Goal: Information Seeking & Learning: Learn about a topic

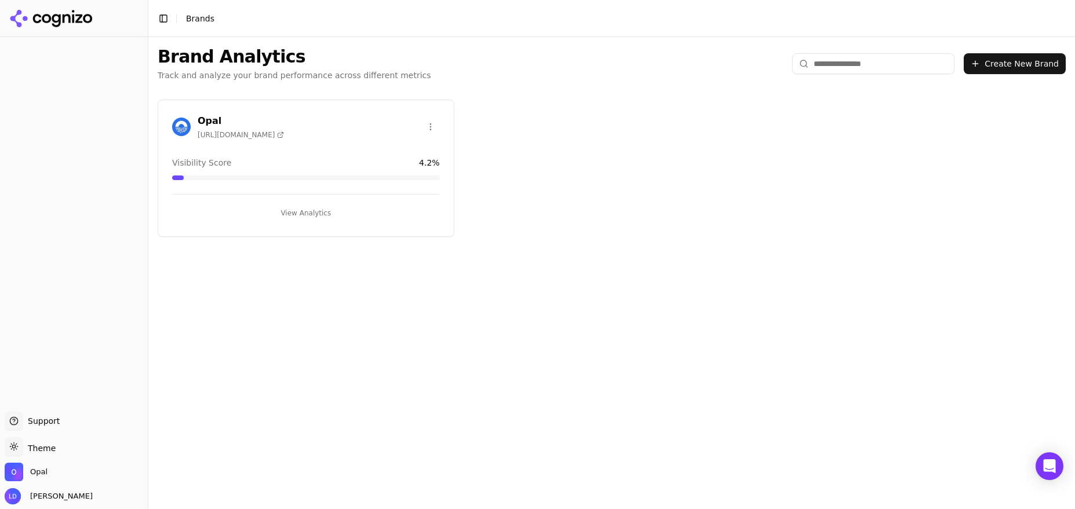
click at [304, 212] on button "View Analytics" at bounding box center [306, 213] width 268 height 19
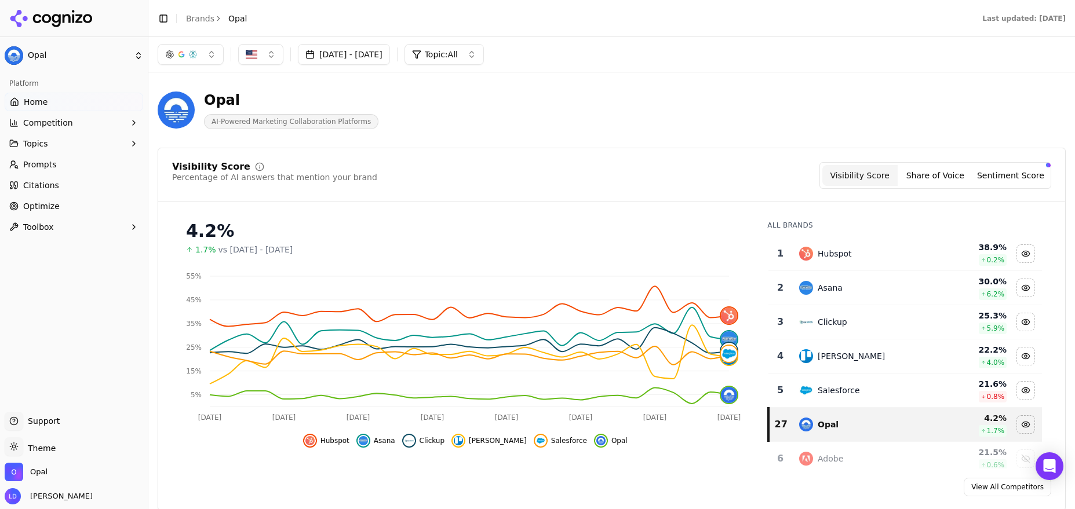
click at [52, 163] on span "Prompts" at bounding box center [40, 165] width 34 height 12
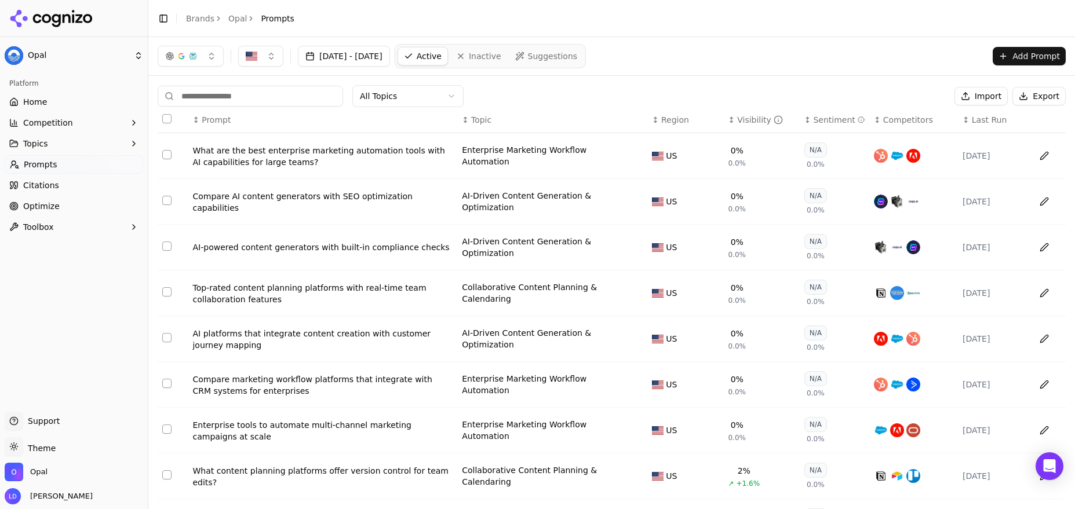
click at [775, 121] on div "↕ Visibility" at bounding box center [761, 120] width 67 height 12
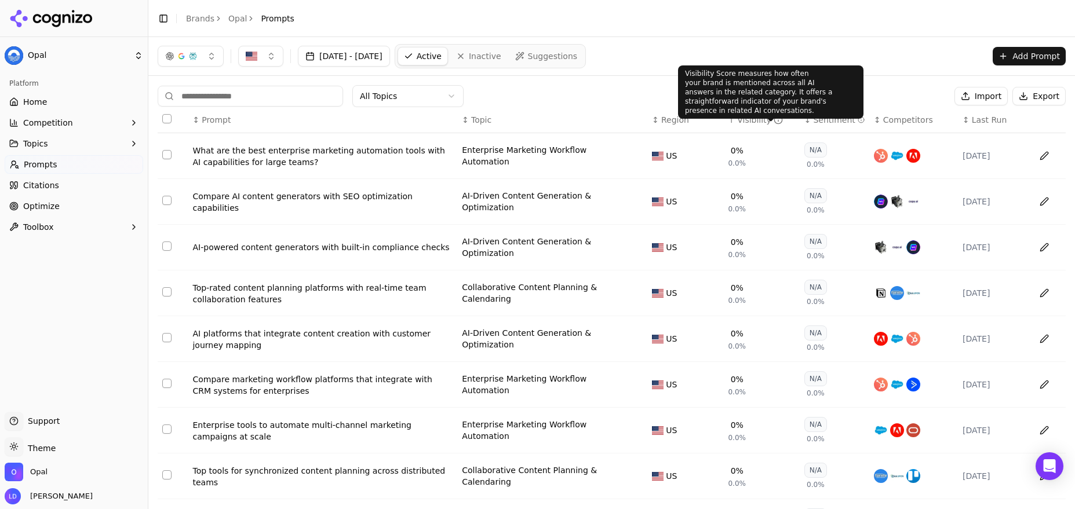
click at [773, 119] on icon "Data table" at bounding box center [777, 119] width 9 height 9
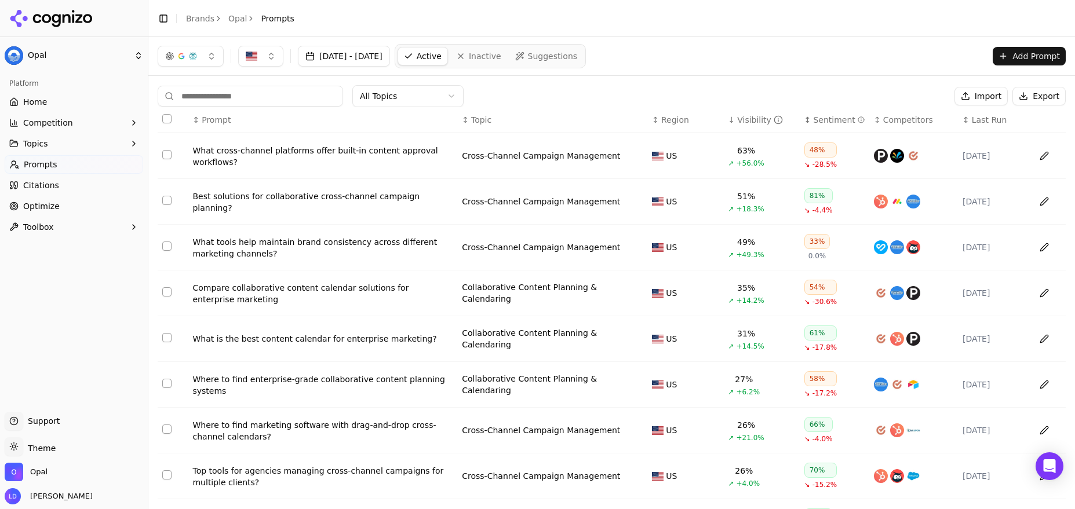
click at [210, 56] on button "button" at bounding box center [191, 56] width 66 height 21
click at [237, 101] on div "ChatGPT-Search" at bounding box center [191, 102] width 110 height 19
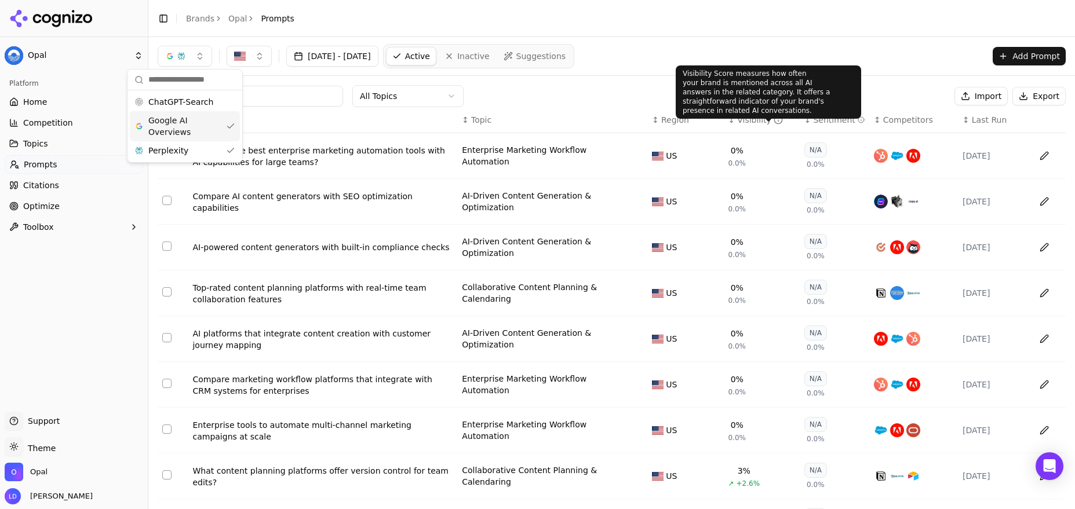
click at [773, 122] on icon "Data table" at bounding box center [777, 119] width 9 height 9
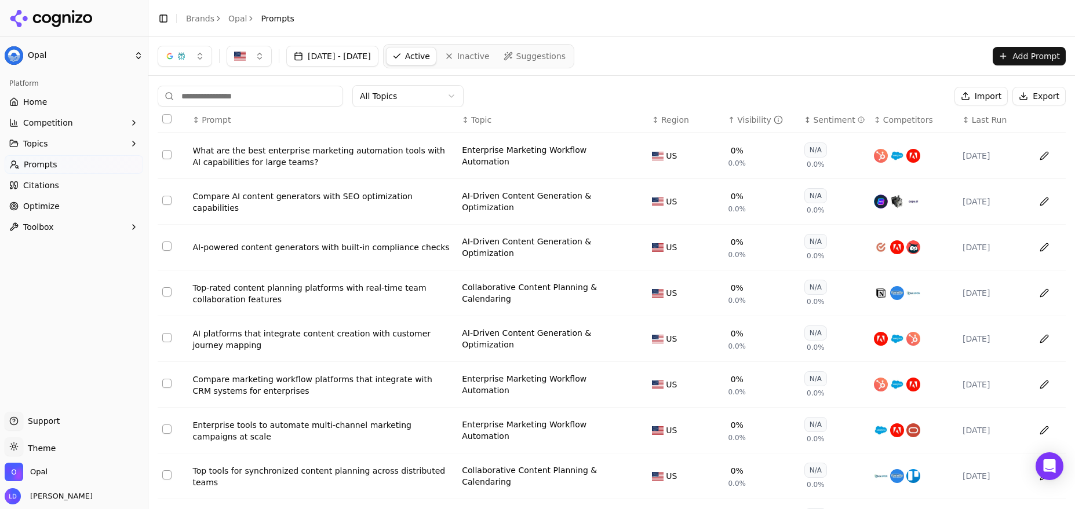
click at [773, 121] on icon "Data table" at bounding box center [777, 119] width 9 height 9
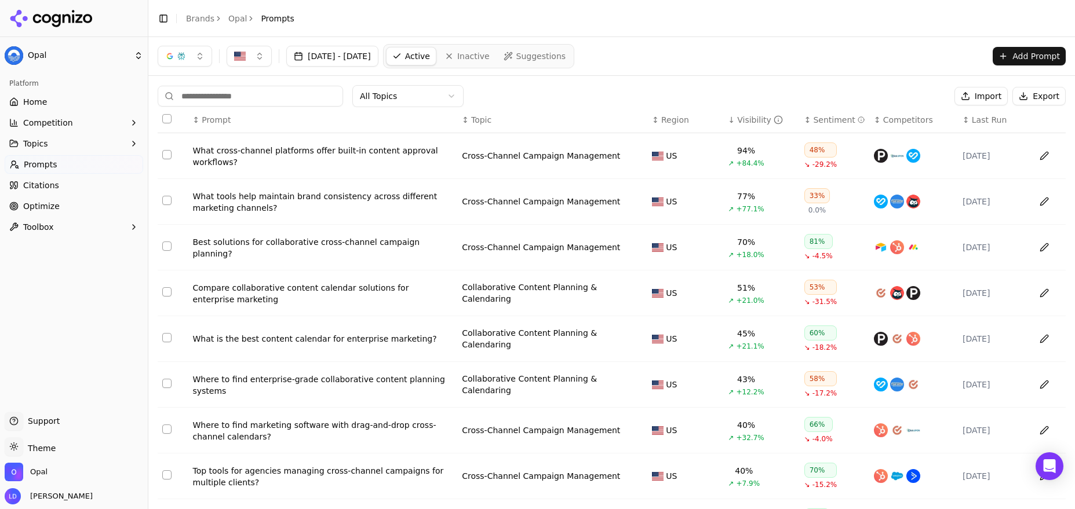
click at [370, 341] on div "What is the best content calendar for enterprise marketing?" at bounding box center [322, 339] width 260 height 12
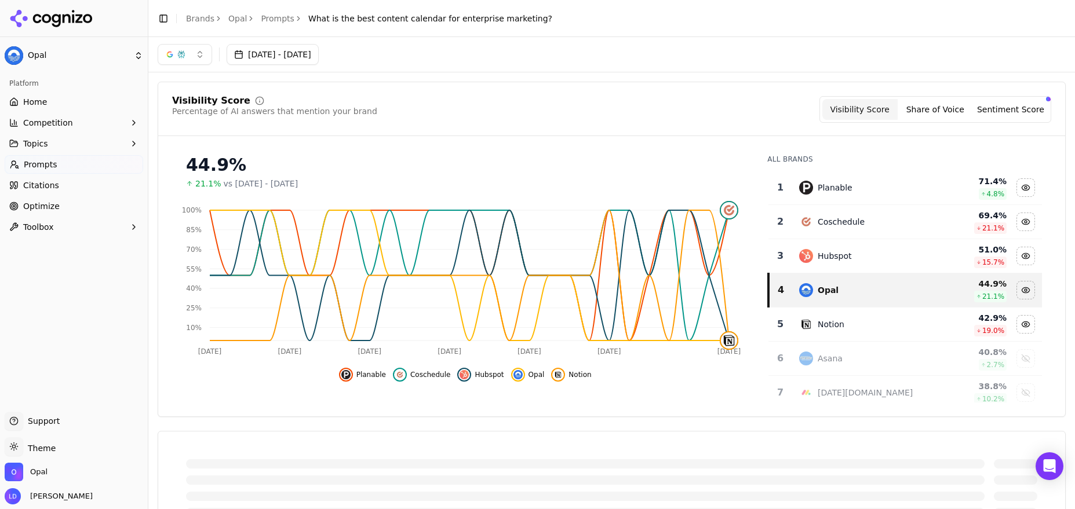
click at [200, 56] on button "button" at bounding box center [185, 54] width 54 height 21
click at [228, 149] on div "Perplexity" at bounding box center [185, 149] width 110 height 19
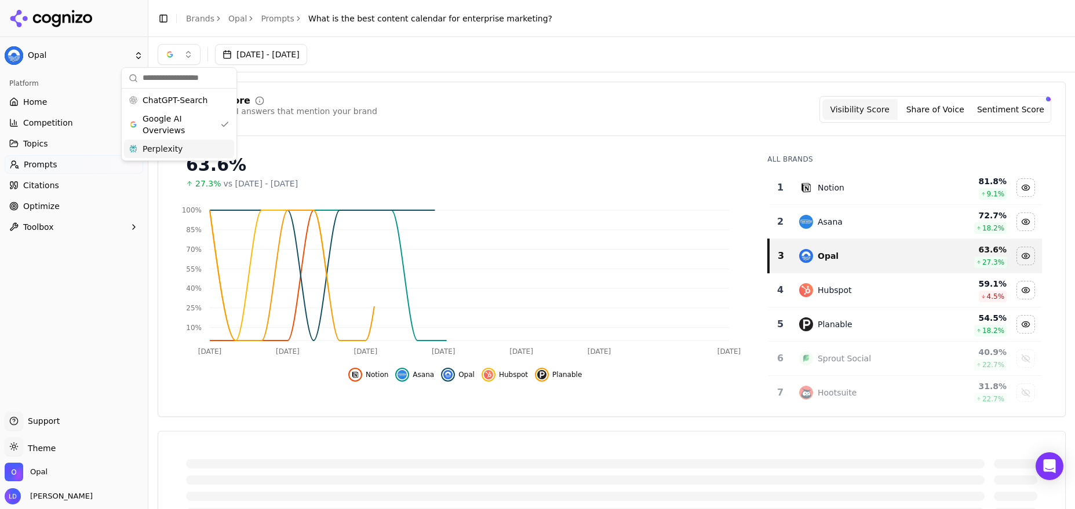
click at [419, 118] on div "Visibility Score Percentage of AI answers that mention your brand Visibility Sc…" at bounding box center [611, 109] width 879 height 27
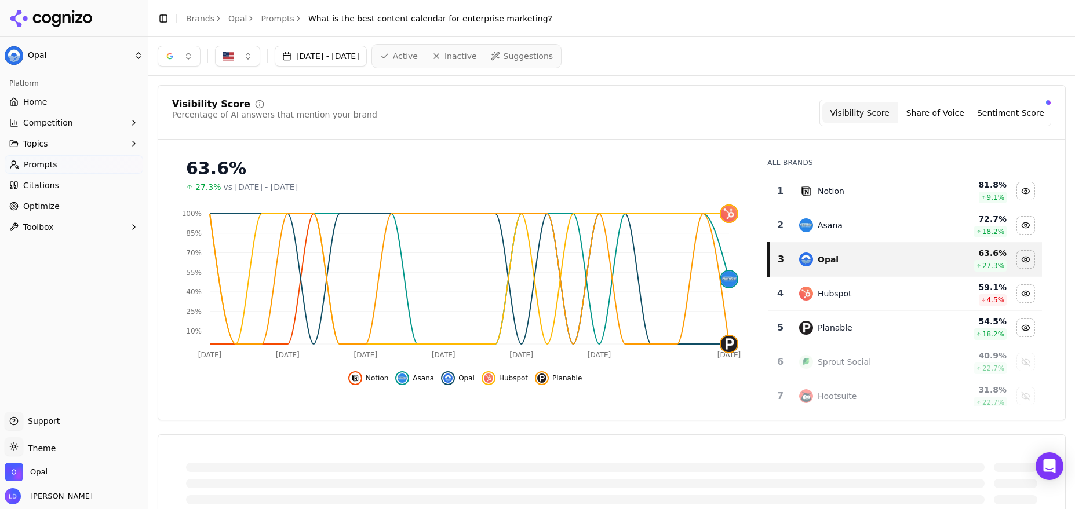
click at [463, 19] on span "What is the best content calendar for enterprise marketing?" at bounding box center [430, 19] width 244 height 12
copy main "What is the best content calendar for enterprise marketing?"
click at [187, 52] on button "button" at bounding box center [179, 56] width 43 height 21
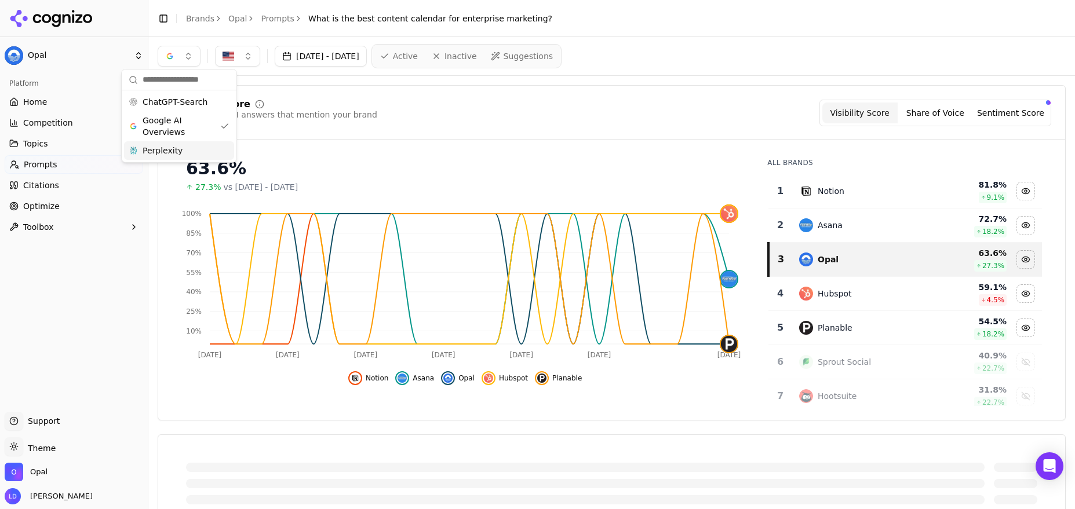
click at [172, 149] on span "Perplexity" at bounding box center [163, 151] width 40 height 12
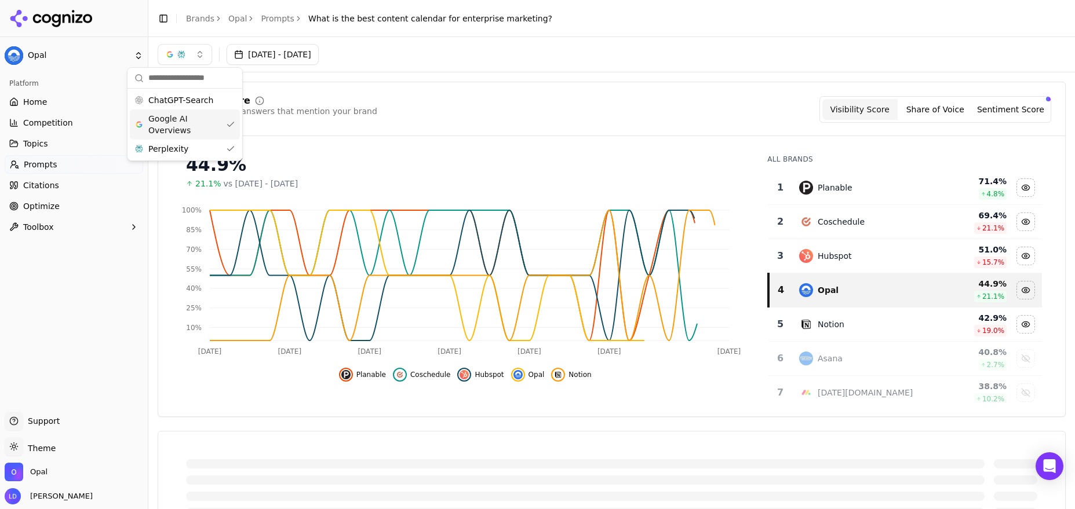
click at [209, 129] on span "Google AI Overviews" at bounding box center [184, 124] width 73 height 23
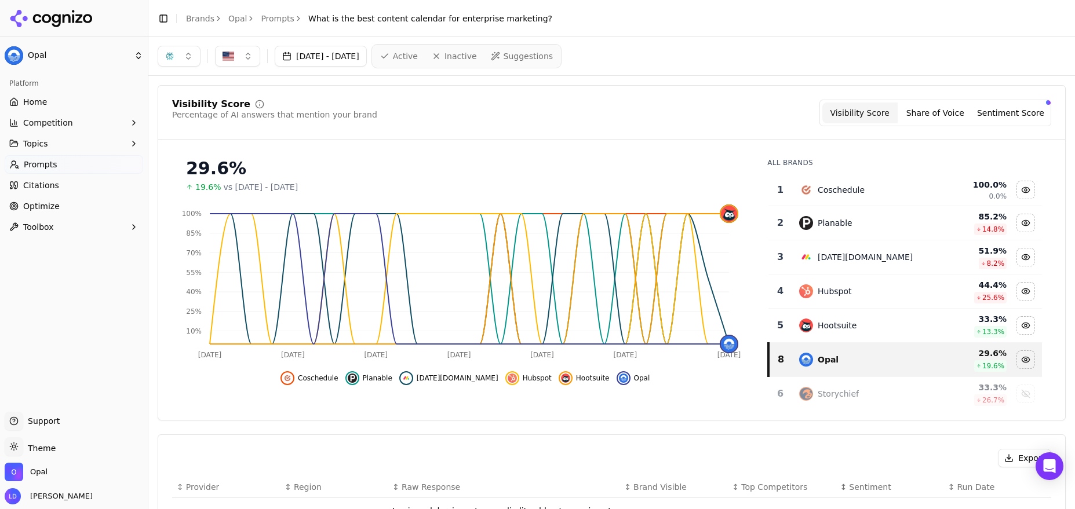
click at [187, 59] on button "button" at bounding box center [179, 56] width 43 height 21
click at [338, 126] on div "Visibility Score Percentage of AI answers that mention your brand" at bounding box center [274, 113] width 205 height 27
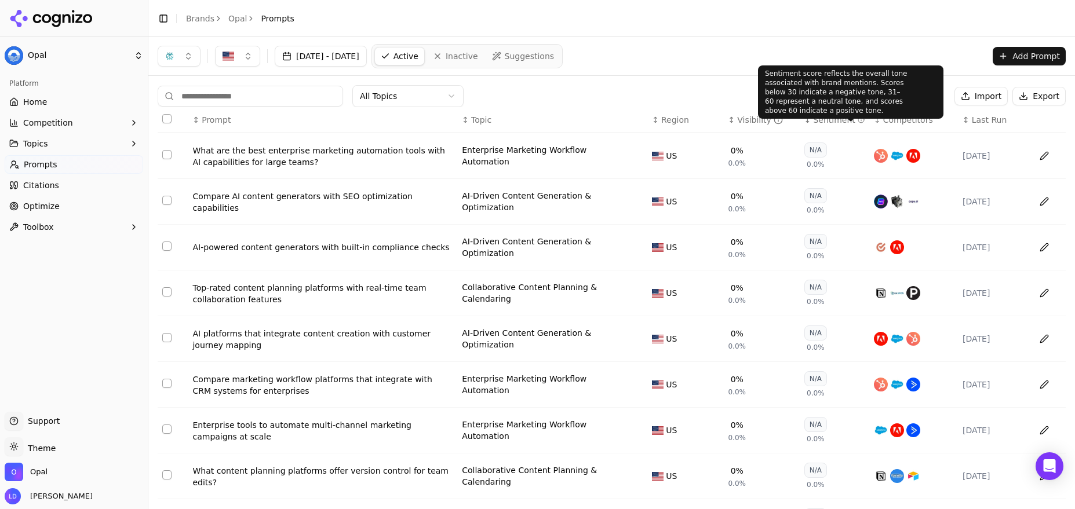
click at [857, 122] on icon "Data table" at bounding box center [860, 119] width 7 height 9
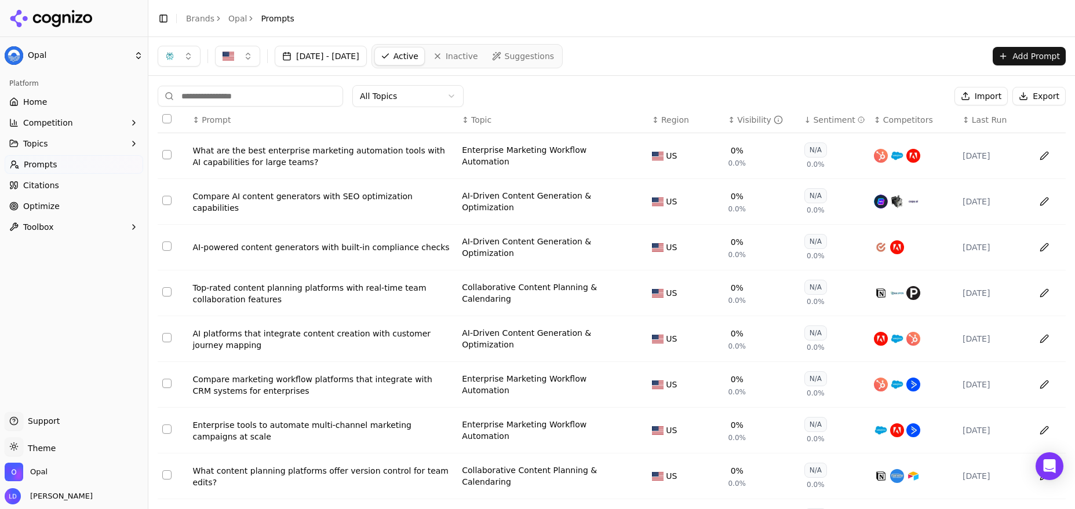
click at [857, 122] on icon "Data table" at bounding box center [860, 119] width 7 height 9
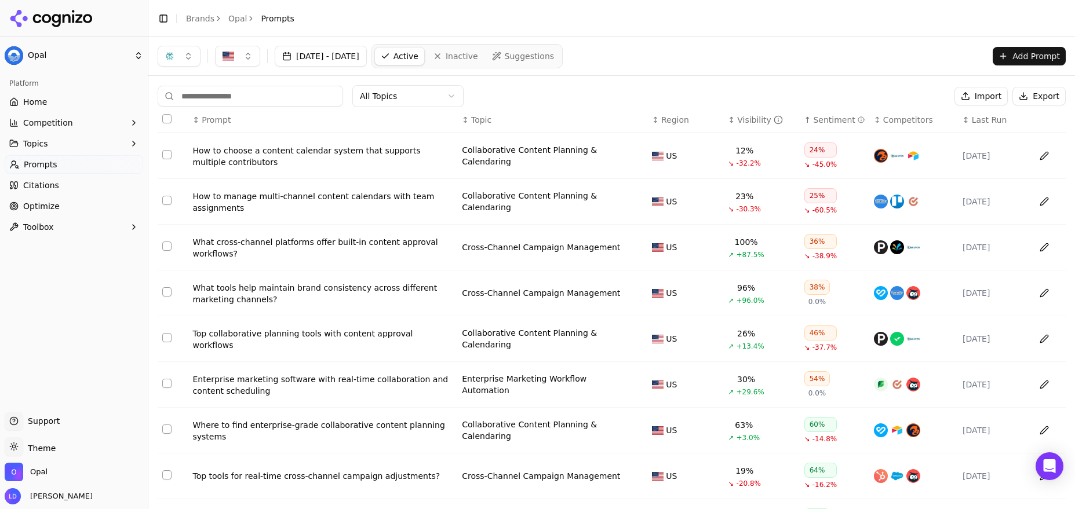
click at [845, 122] on div "Sentiment" at bounding box center [839, 120] width 52 height 12
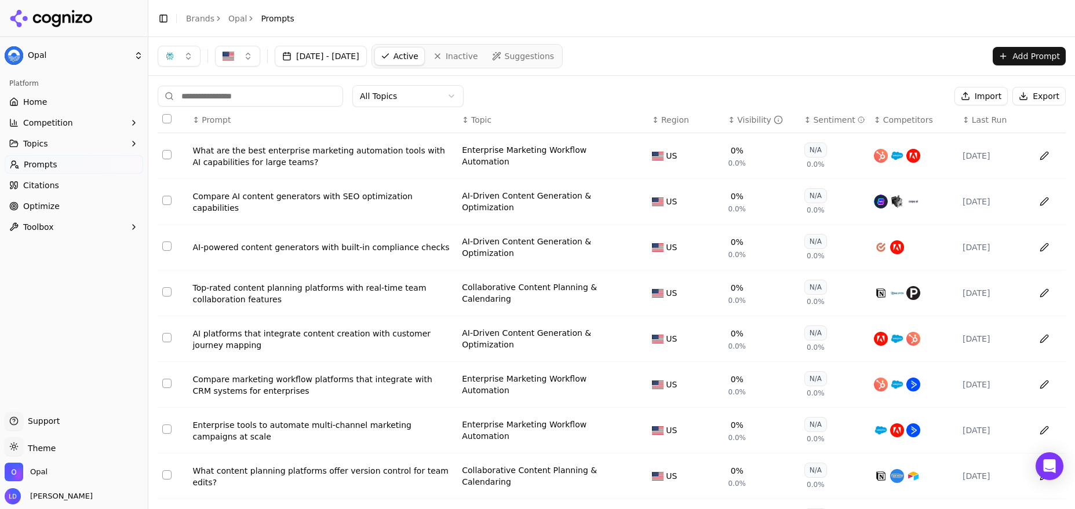
click at [773, 118] on div "↕ Visibility" at bounding box center [761, 120] width 67 height 12
click at [773, 118] on icon "Data table" at bounding box center [777, 119] width 9 height 9
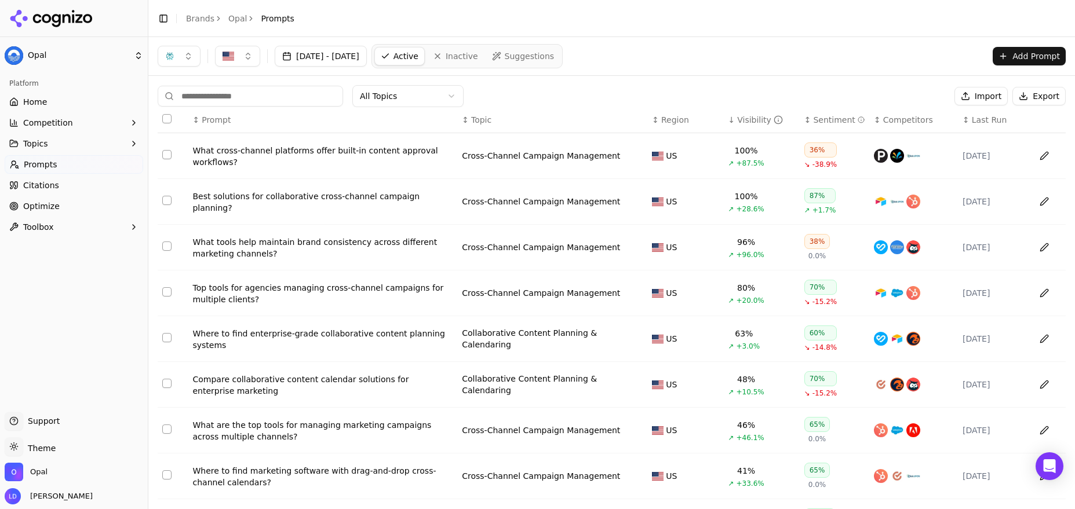
click at [417, 205] on div "Best solutions for collaborative cross-channel campaign planning?" at bounding box center [322, 202] width 260 height 23
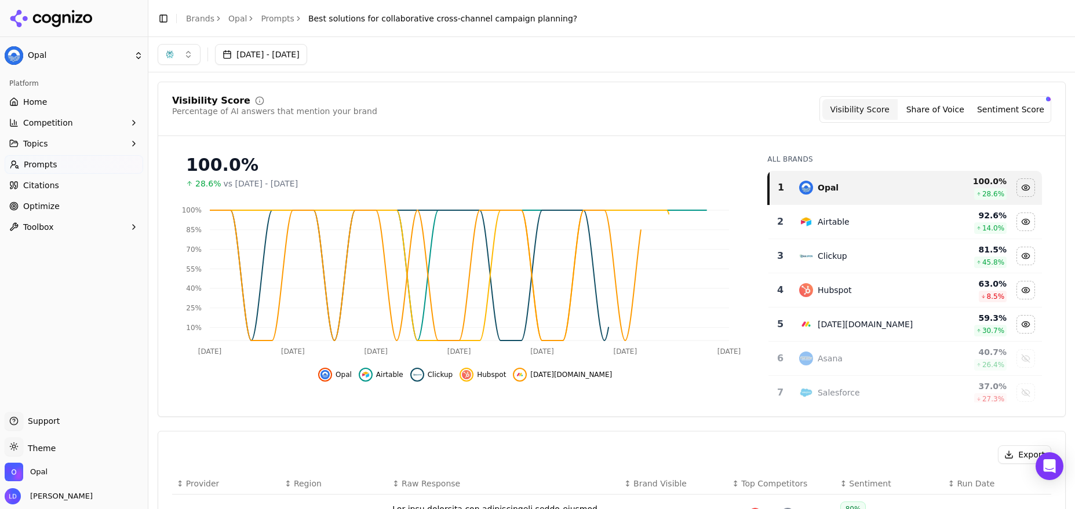
click at [554, 19] on div "Toggle Sidebar Brands Opal Prompts Best solutions for collaborative cross-chann…" at bounding box center [367, 18] width 438 height 16
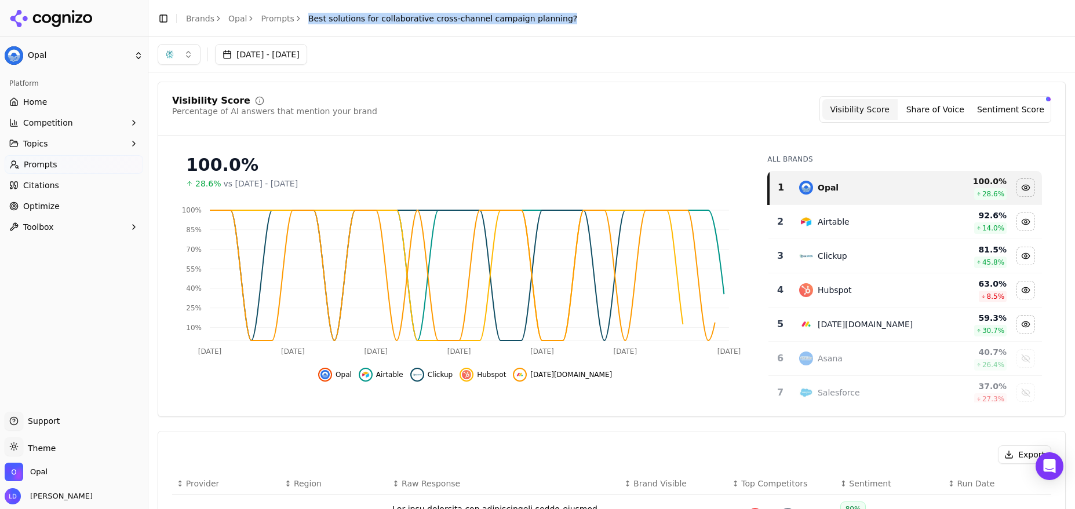
click at [554, 19] on div "Toggle Sidebar Brands Opal Prompts Best solutions for collaborative cross-chann…" at bounding box center [367, 18] width 438 height 16
copy main "Best solutions for collaborative cross-channel campaign planning?"
click at [185, 55] on button "button" at bounding box center [179, 54] width 43 height 21
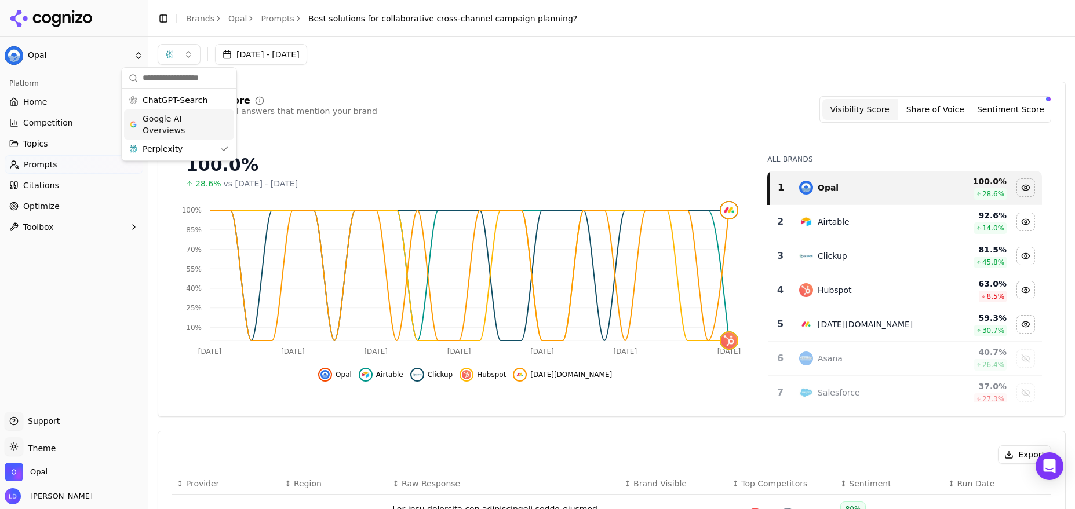
click at [179, 126] on span "Google AI Overviews" at bounding box center [179, 124] width 73 height 23
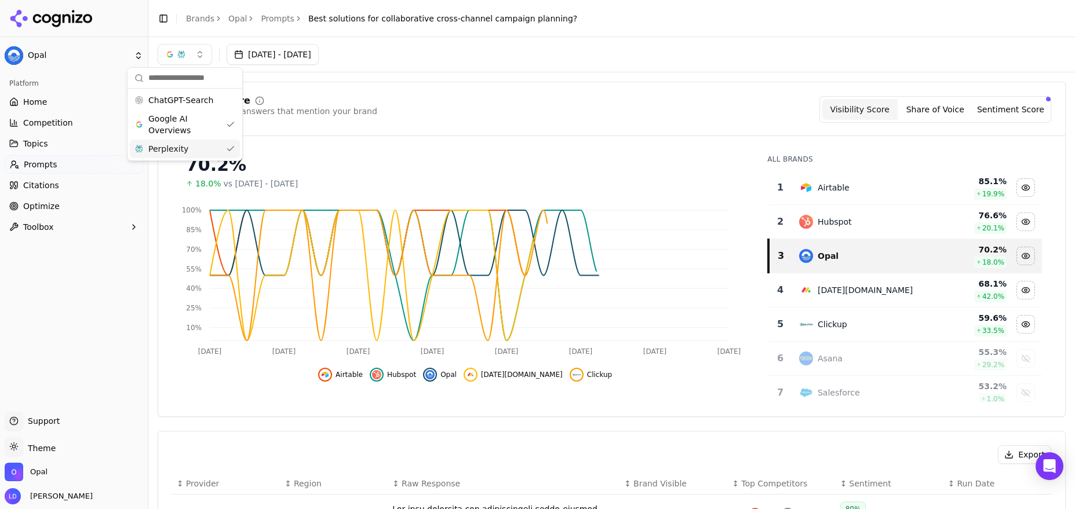
click at [231, 150] on div "Perplexity" at bounding box center [185, 149] width 110 height 19
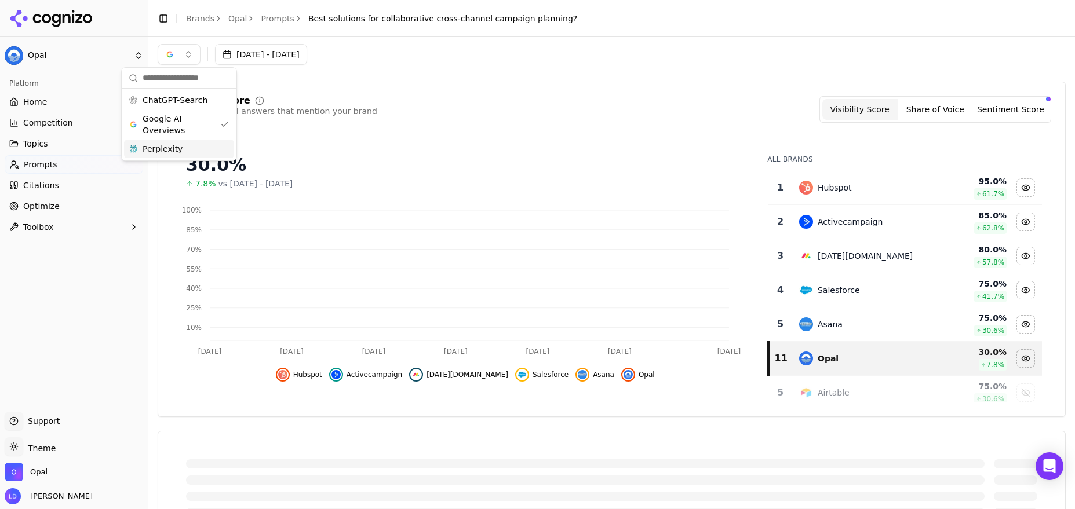
click at [402, 86] on div "Visibility Score Percentage of AI answers that mention your brand Visibility Sc…" at bounding box center [612, 249] width 908 height 335
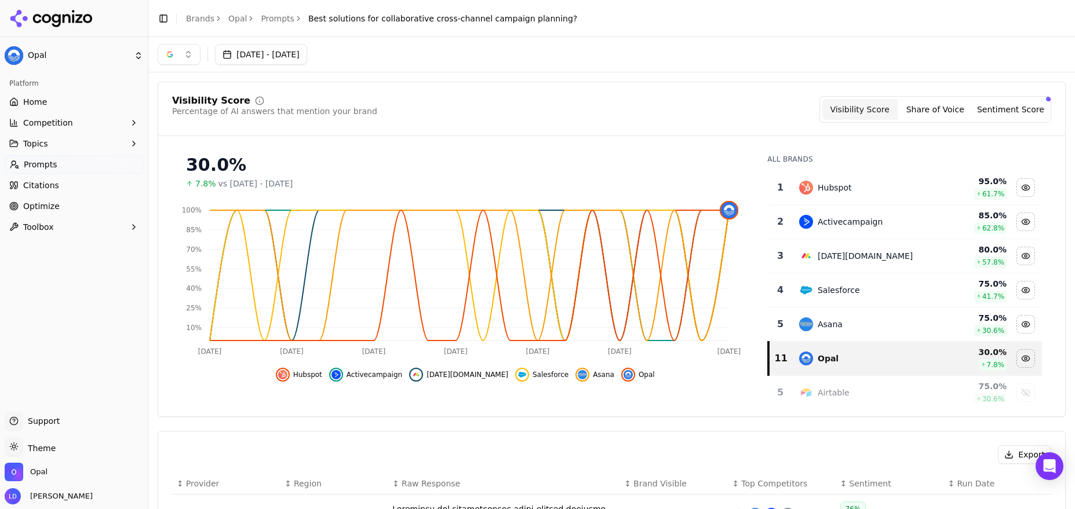
click at [935, 105] on button "Share of Voice" at bounding box center [934, 109] width 75 height 21
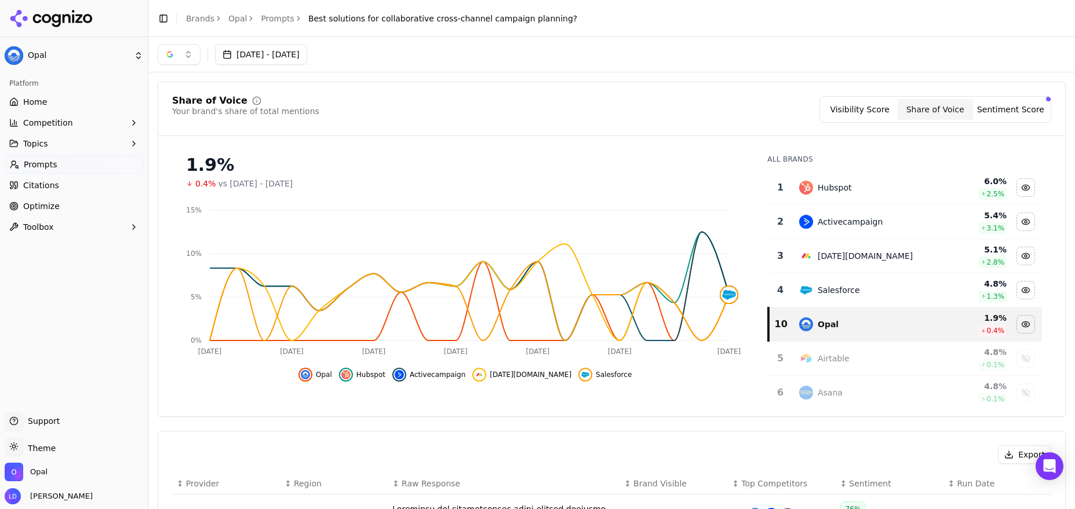
click at [864, 110] on button "Visibility Score" at bounding box center [859, 109] width 75 height 21
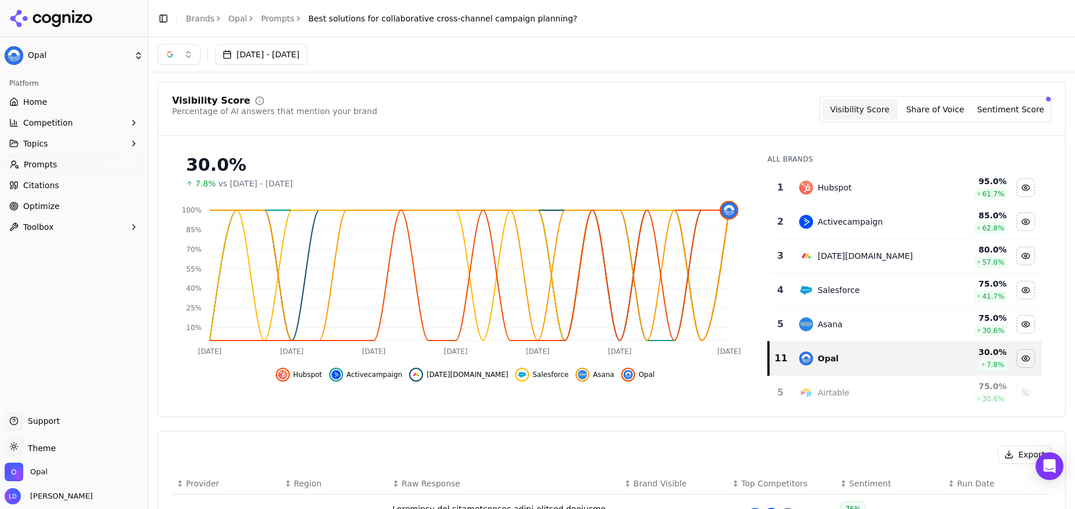
click at [178, 52] on button "button" at bounding box center [179, 54] width 43 height 21
click at [167, 148] on span "Perplexity" at bounding box center [163, 149] width 40 height 12
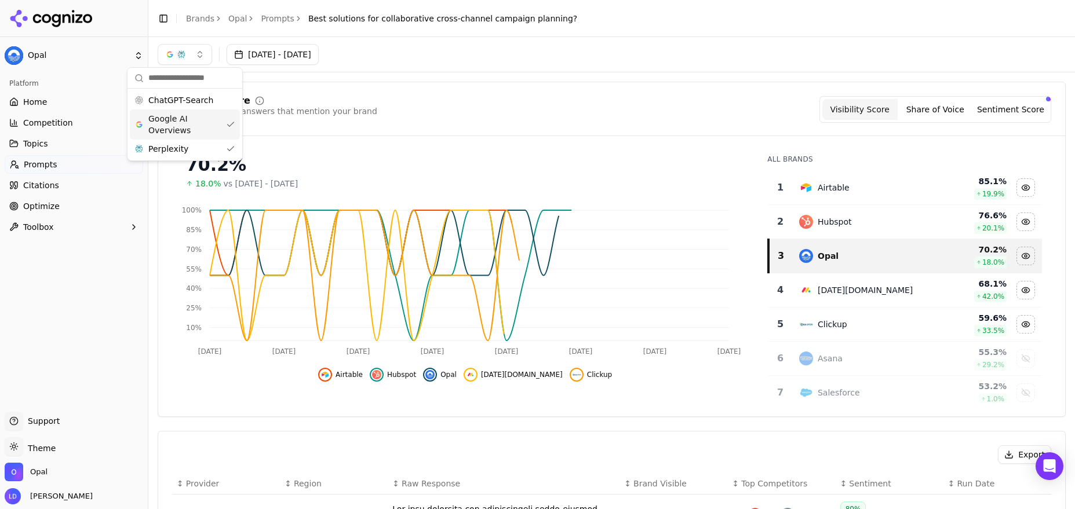
click at [224, 122] on div "Google AI Overviews" at bounding box center [185, 125] width 110 height 30
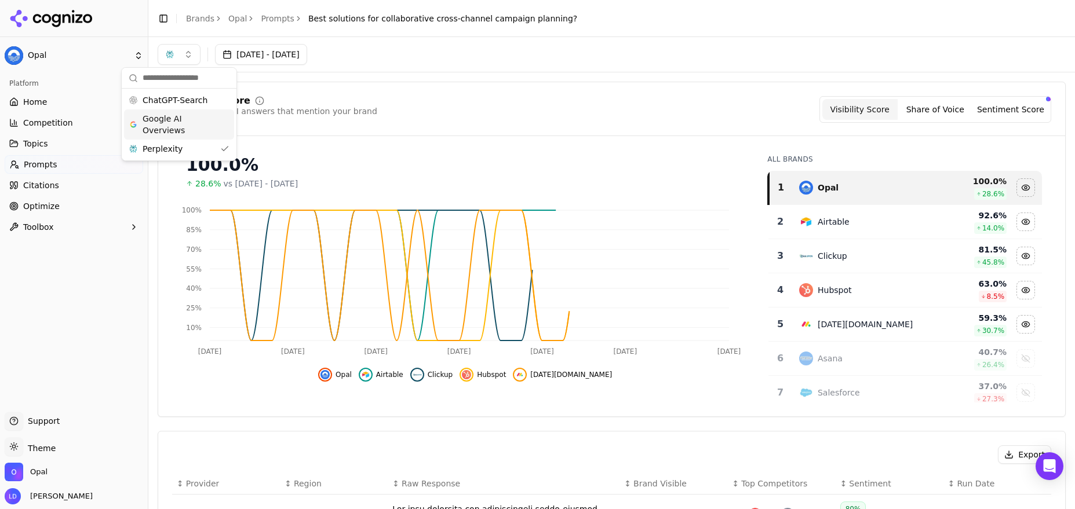
click at [508, 158] on div "100.0%" at bounding box center [465, 165] width 558 height 21
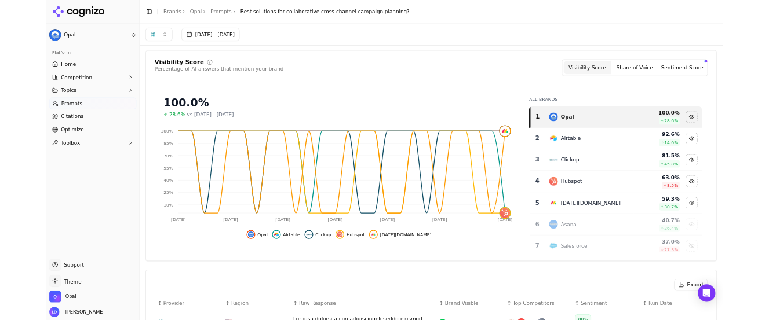
scroll to position [2, 0]
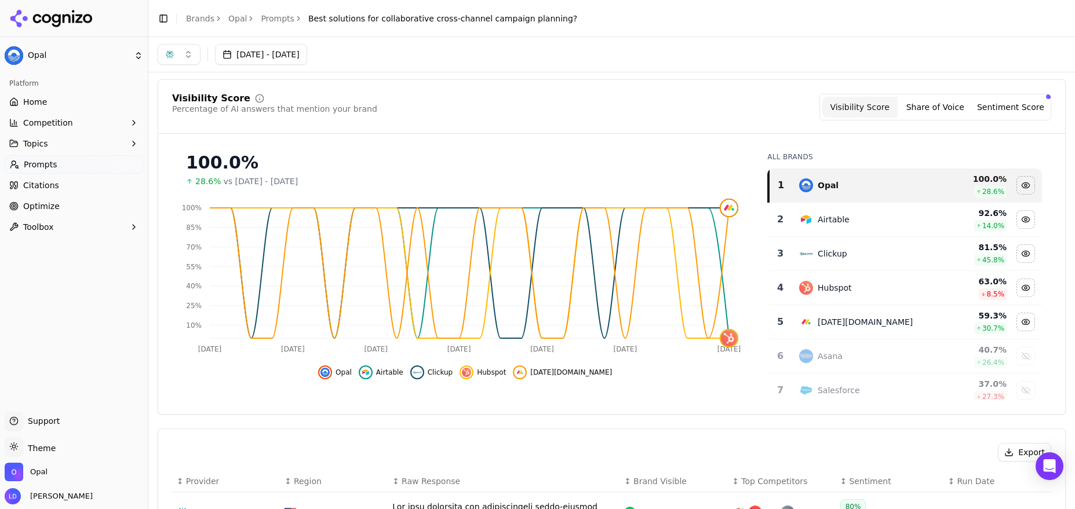
click at [936, 109] on button "Share of Voice" at bounding box center [934, 107] width 75 height 21
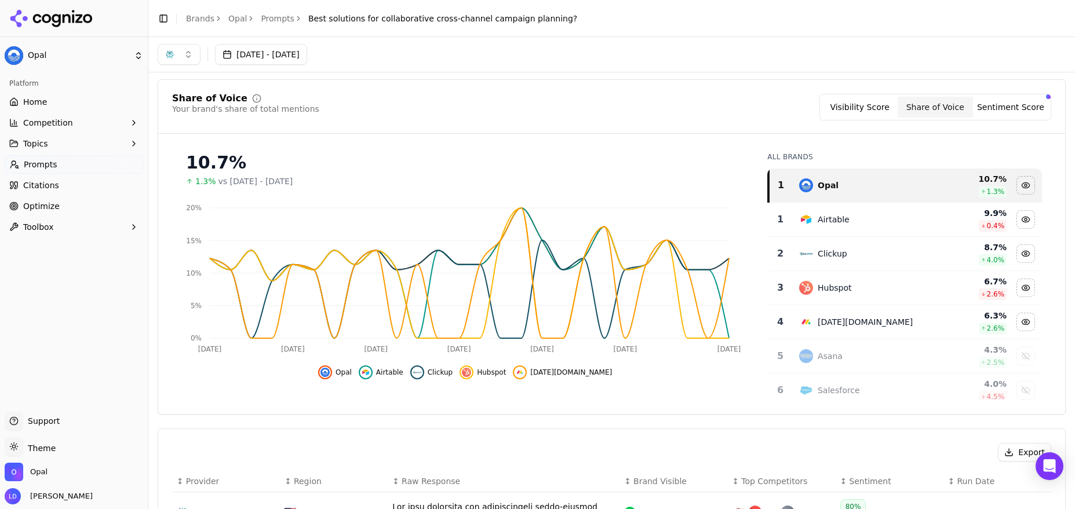
click at [870, 107] on button "Visibility Score" at bounding box center [859, 107] width 75 height 21
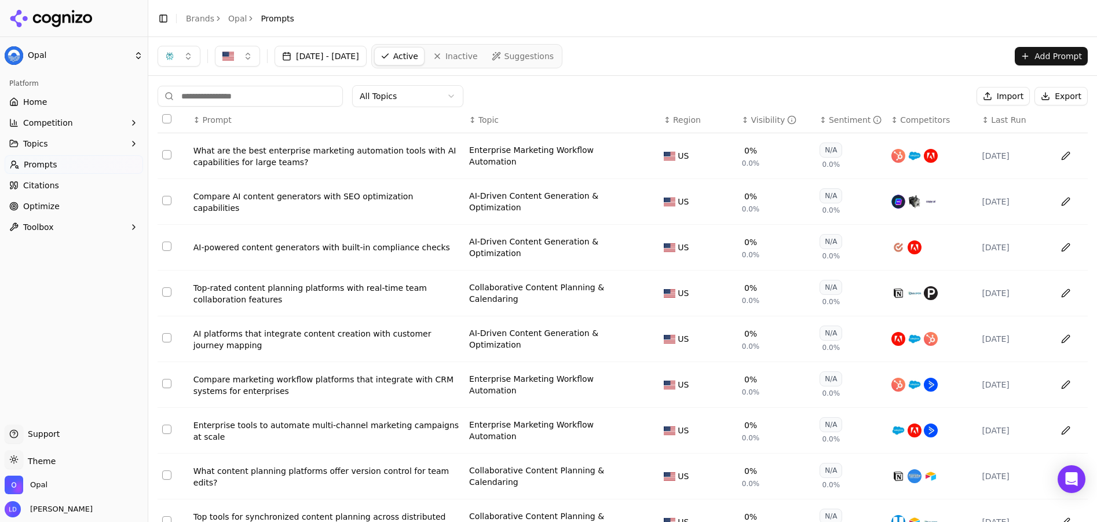
click at [778, 126] on th "↕ Visibility" at bounding box center [777, 120] width 78 height 26
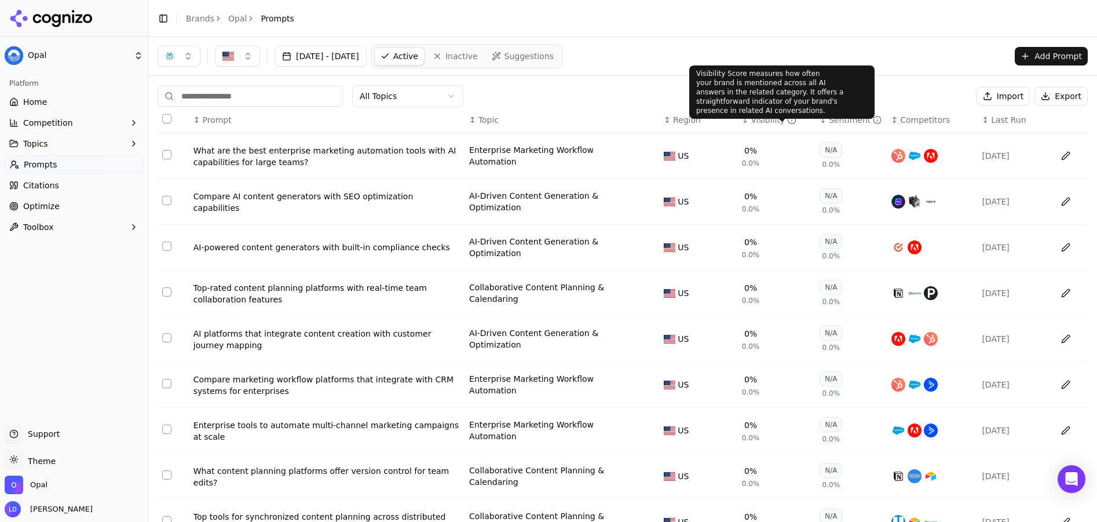
click at [787, 121] on icon "Data table" at bounding box center [791, 119] width 9 height 9
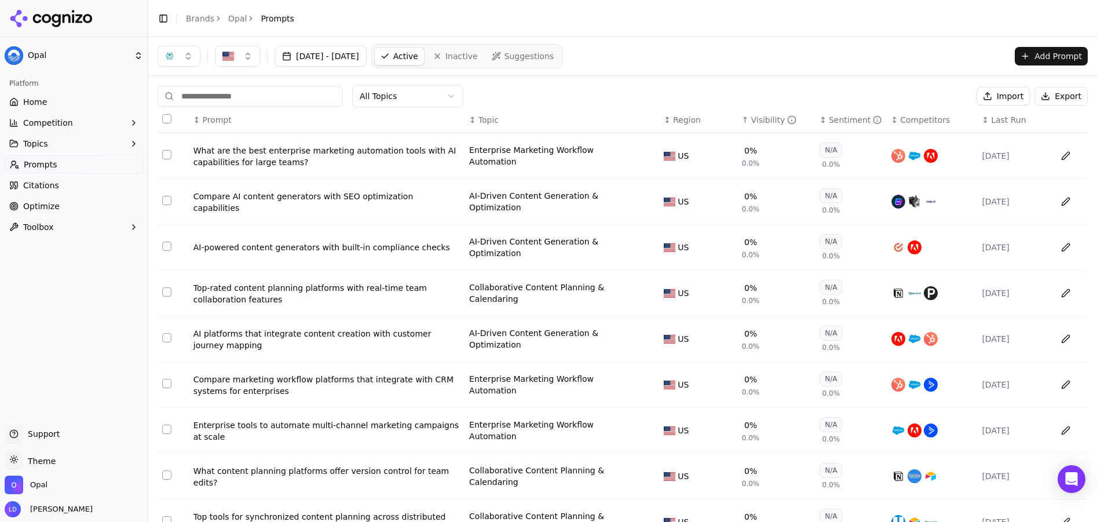
click at [787, 121] on icon "Data table" at bounding box center [791, 119] width 9 height 9
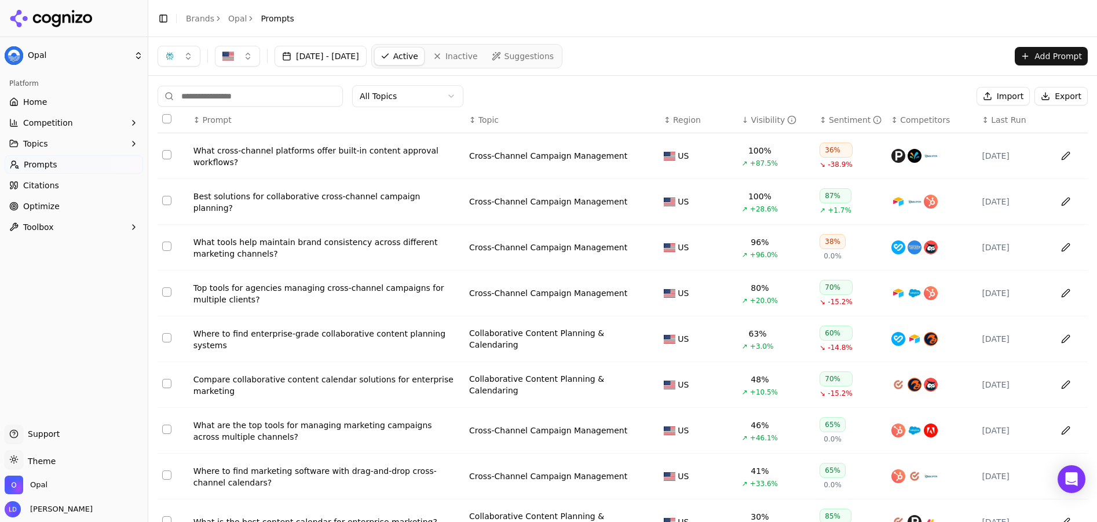
click at [365, 384] on div "Compare collaborative content calendar solutions for enterprise marketing" at bounding box center [327, 385] width 267 height 23
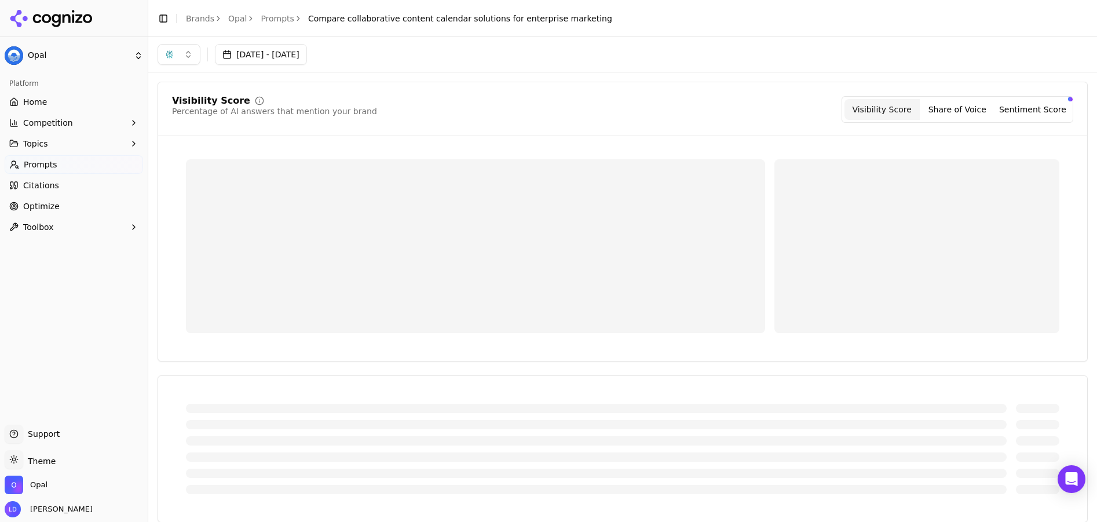
click at [188, 56] on button "button" at bounding box center [179, 54] width 43 height 21
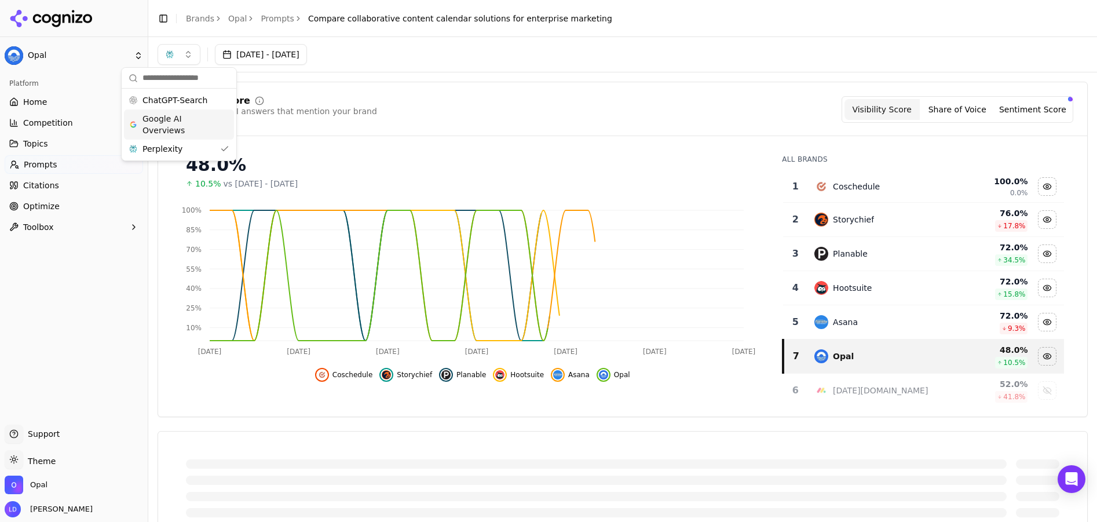
click at [183, 119] on span "Google AI Overviews" at bounding box center [179, 124] width 73 height 23
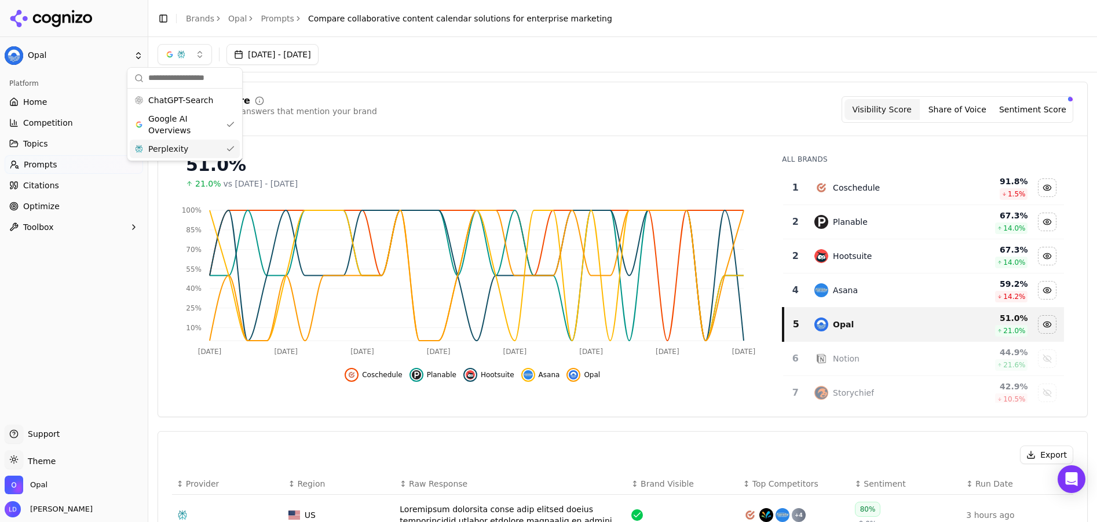
click at [220, 147] on div "Perplexity" at bounding box center [185, 149] width 110 height 19
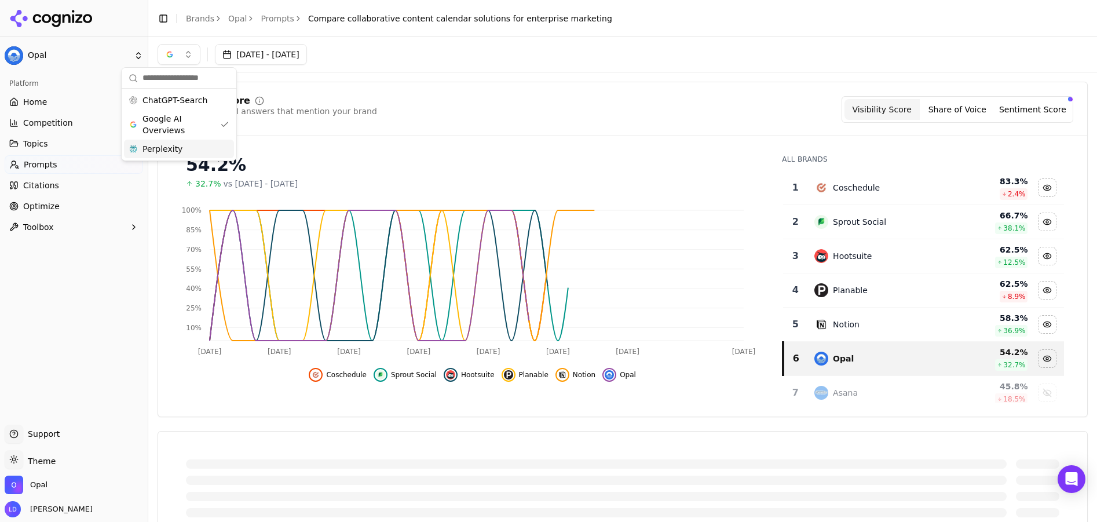
click at [413, 141] on div "Visibility Score Percentage of AI answers that mention your brand Visibility Sc…" at bounding box center [623, 249] width 930 height 335
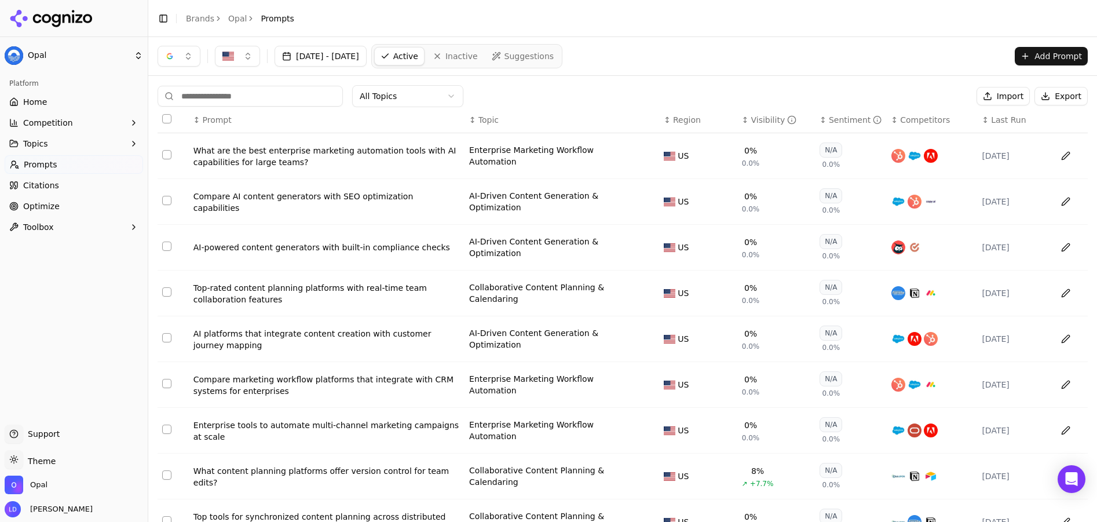
click at [187, 51] on button "button" at bounding box center [179, 56] width 43 height 21
click at [169, 149] on span "Perplexity" at bounding box center [163, 151] width 40 height 12
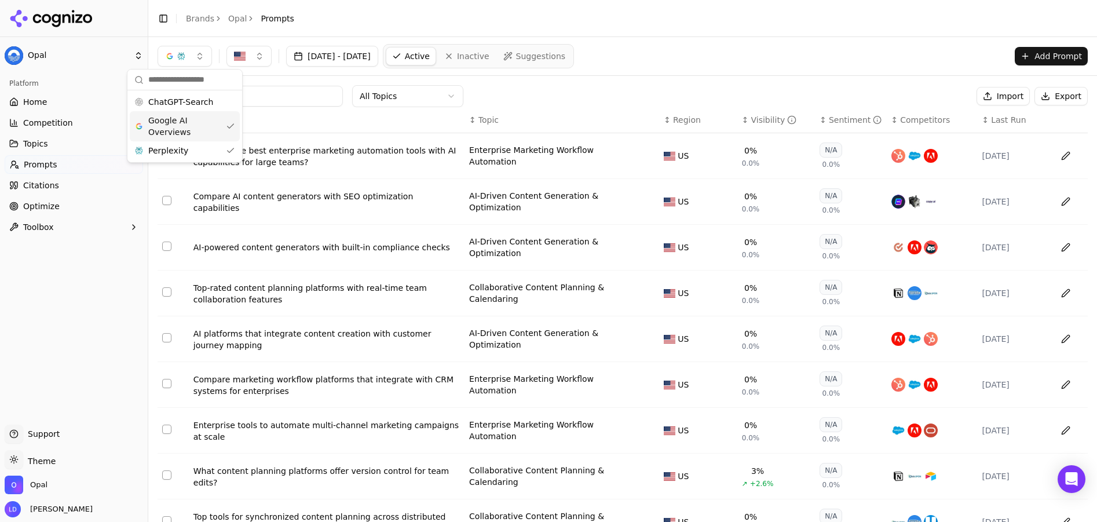
click at [210, 129] on span "Google AI Overviews" at bounding box center [184, 126] width 73 height 23
click at [787, 123] on div "↕ Visibility" at bounding box center [776, 120] width 68 height 12
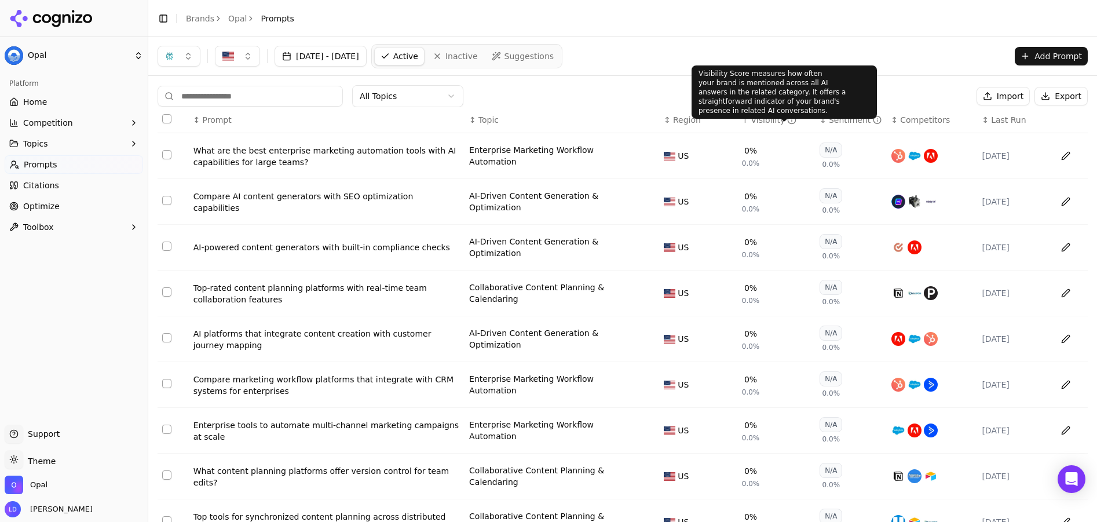
click at [789, 123] on circle "Data table" at bounding box center [793, 120] width 8 height 8
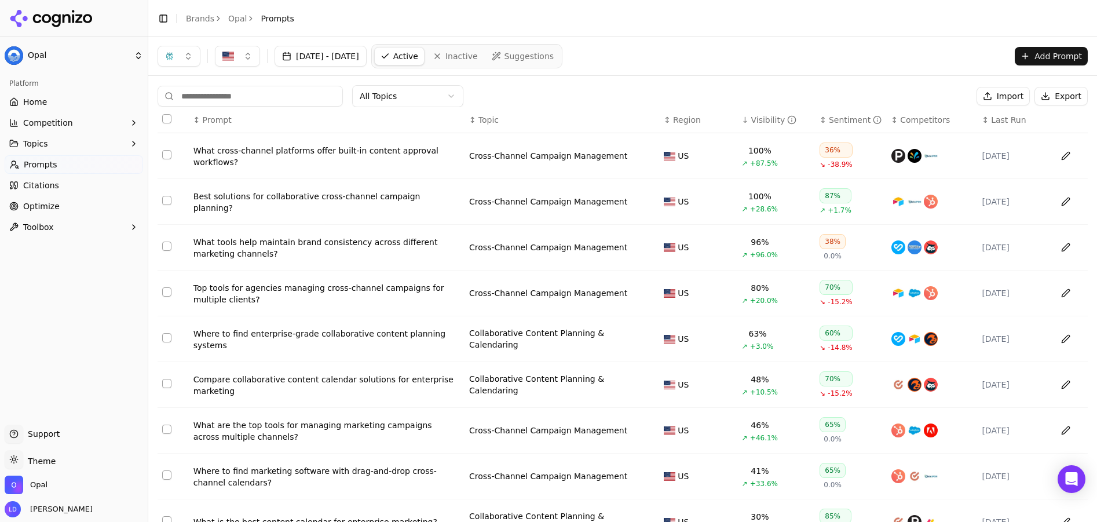
click at [753, 79] on div "All Topics Import Export ↕ Prompt ↕ Topic ↕ Region ↓ Visibility ↕ Sentiment ↕ C…" at bounding box center [622, 352] width 949 height 552
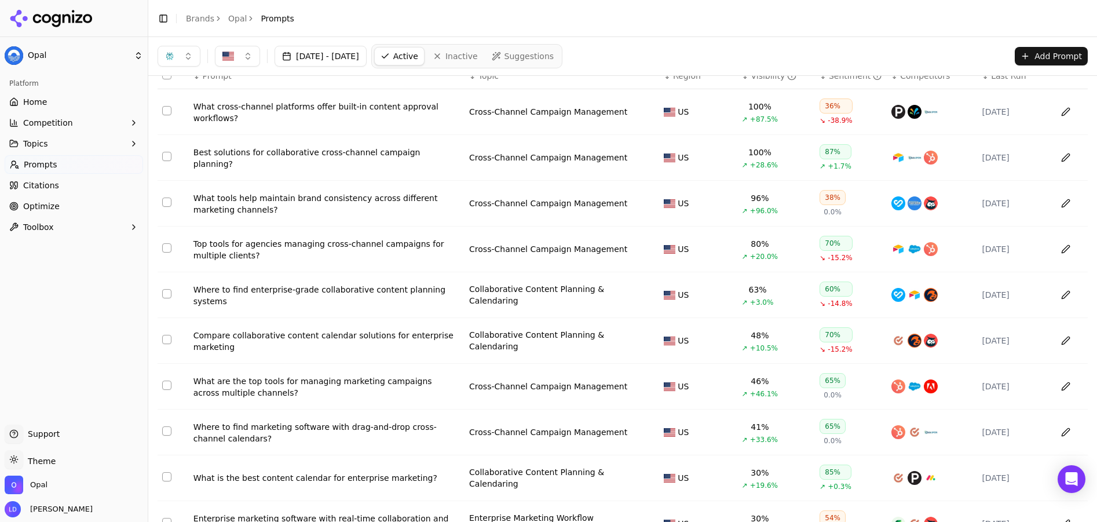
scroll to position [87, 0]
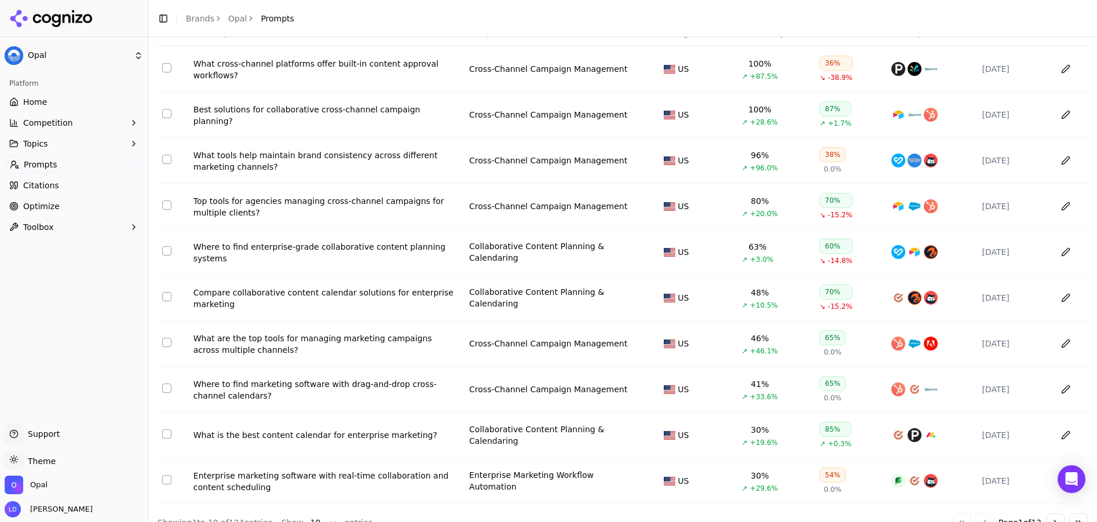
click at [398, 253] on div "Where to find enterprise-grade collaborative content planning systems" at bounding box center [327, 252] width 267 height 23
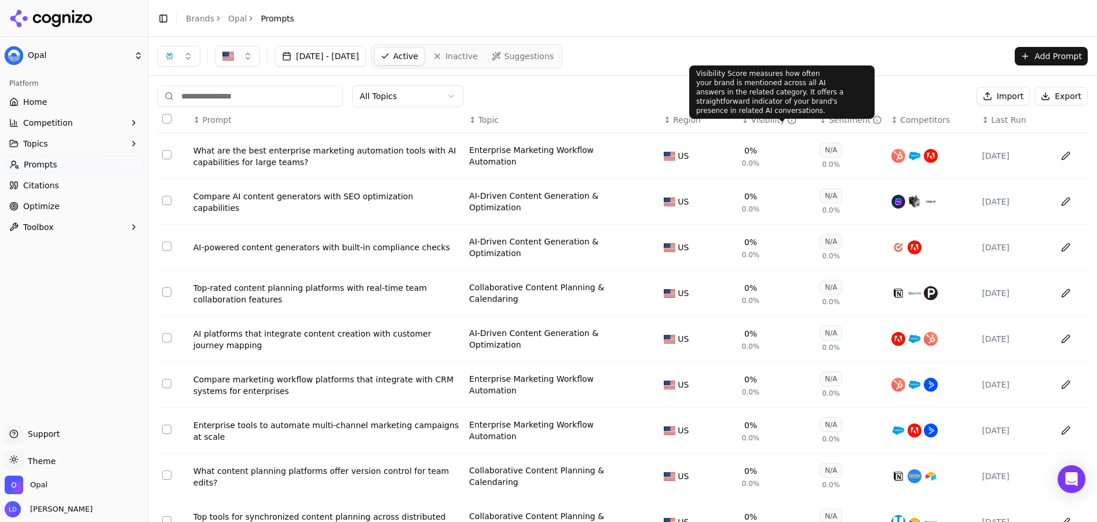
click at [787, 117] on icon "Data table" at bounding box center [791, 119] width 9 height 9
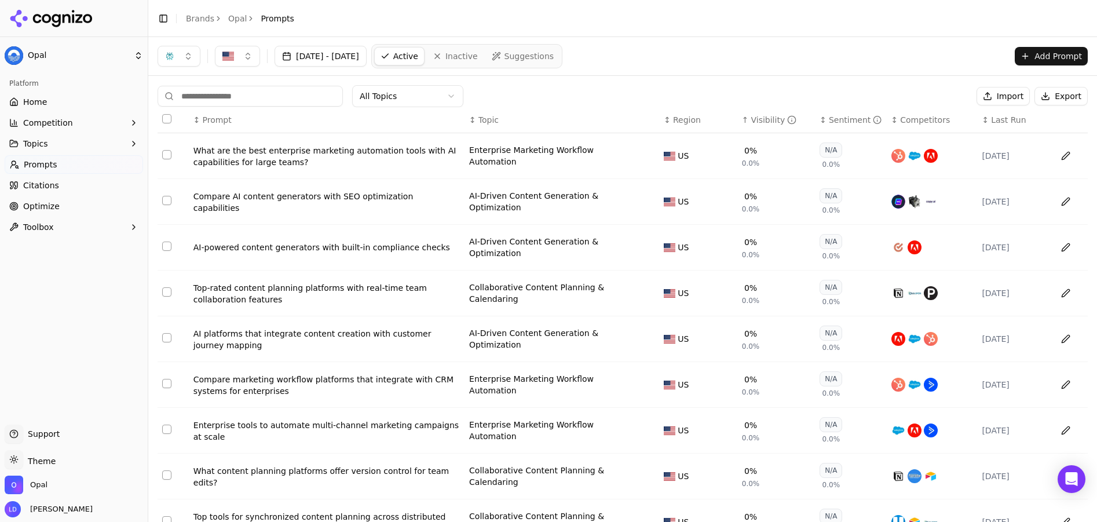
click at [787, 120] on icon "Data table" at bounding box center [791, 119] width 9 height 9
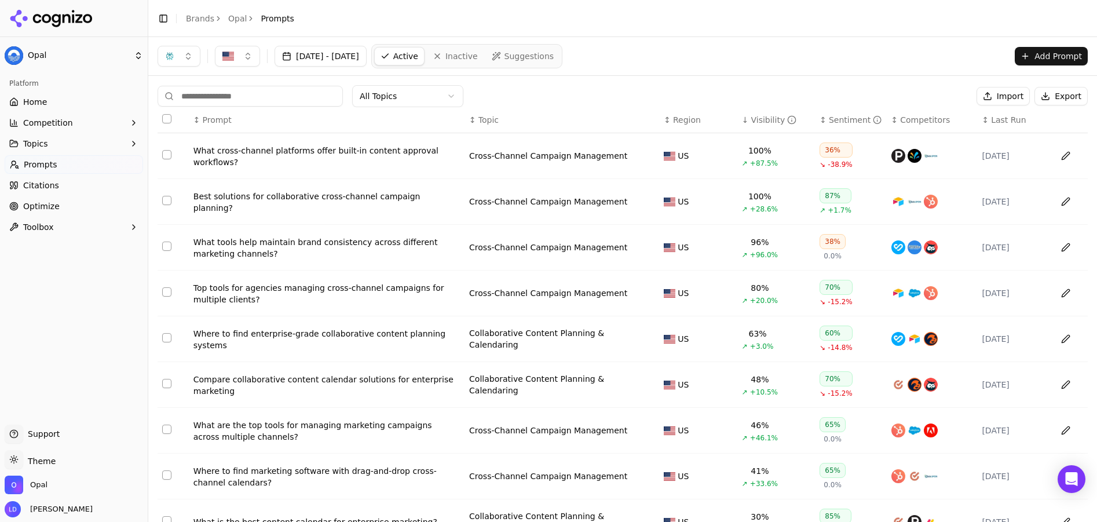
click at [188, 57] on button "button" at bounding box center [179, 56] width 43 height 21
click at [177, 124] on span "Google AI Overviews" at bounding box center [179, 126] width 73 height 23
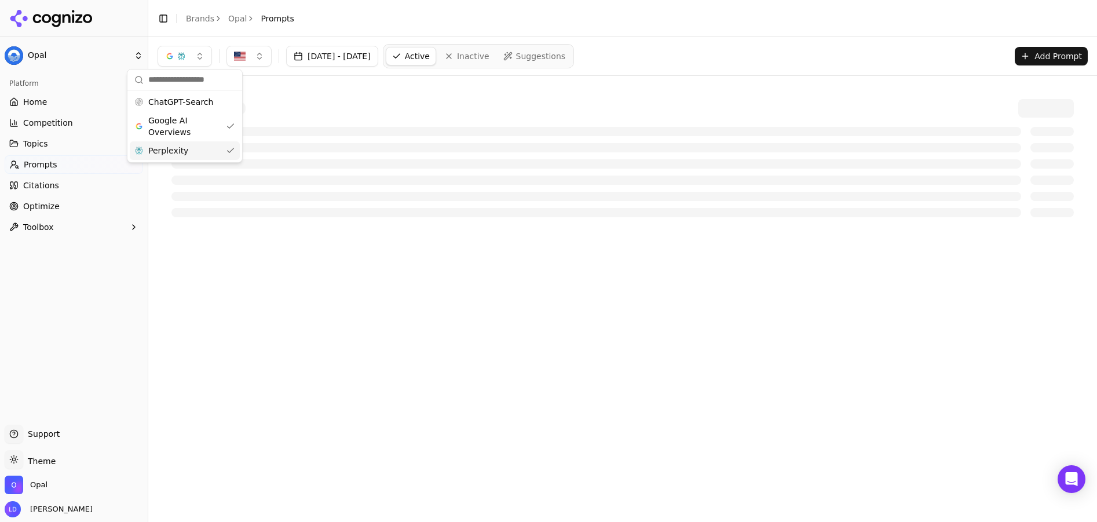
click at [222, 148] on div "Perplexity" at bounding box center [185, 150] width 110 height 19
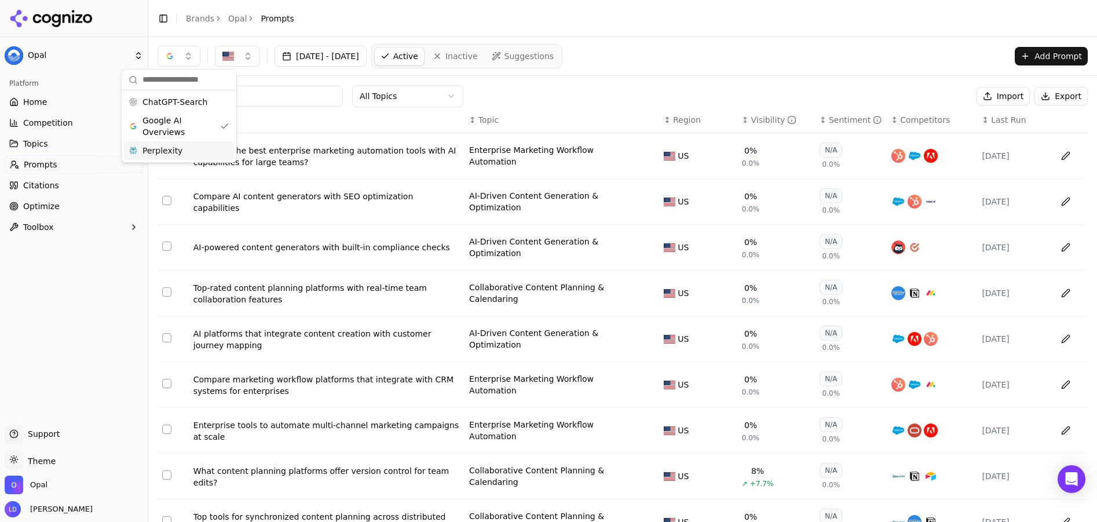
click at [731, 82] on div "All Topics Import Export ↕ Prompt ↕ Topic ↕ Region ↕ Visibility ↕ Sentiment ↕ C…" at bounding box center [622, 352] width 949 height 552
click at [770, 118] on div "Visibility" at bounding box center [774, 120] width 46 height 12
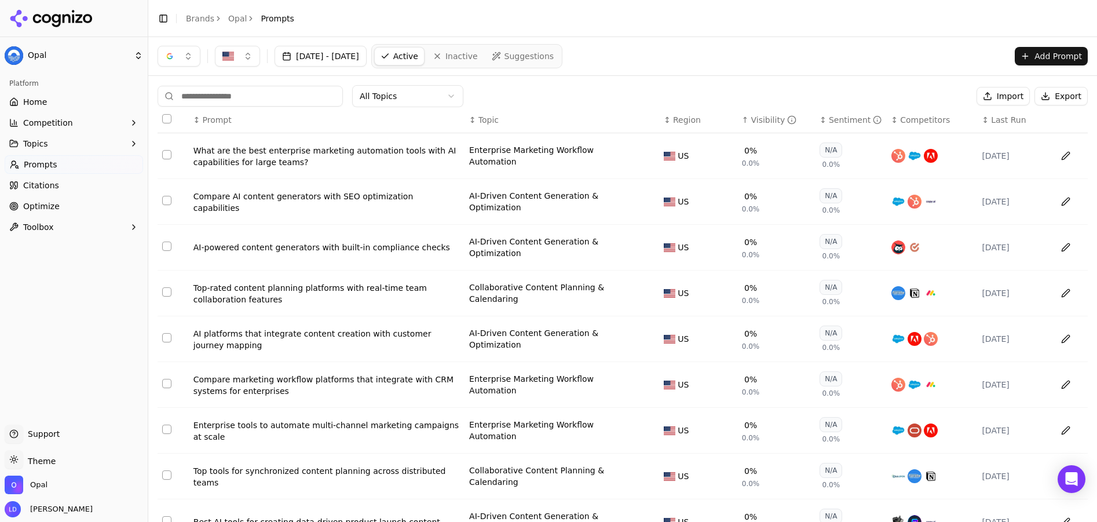
click at [775, 117] on div "Visibility" at bounding box center [774, 120] width 46 height 12
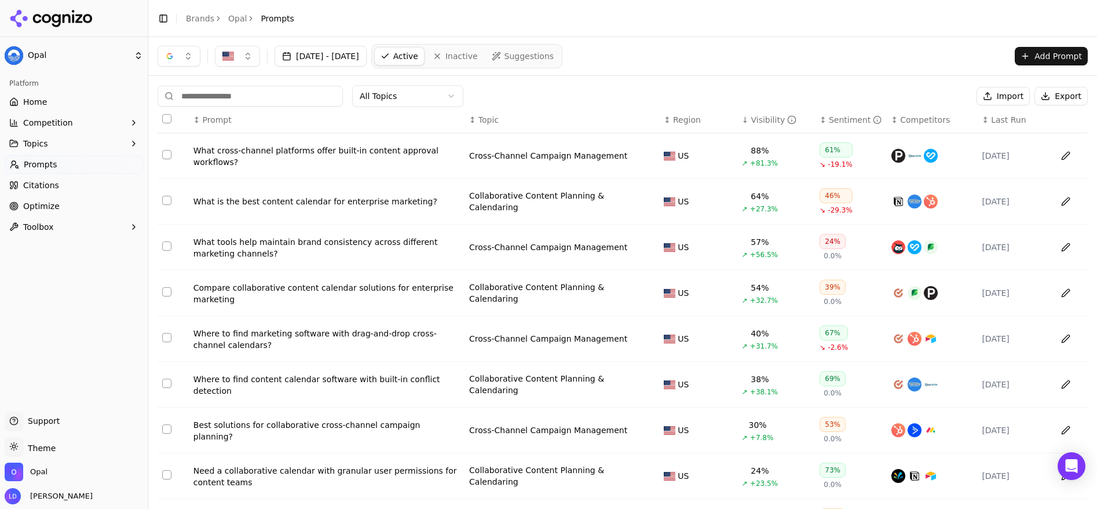
click at [837, 167] on span "-19.1%" at bounding box center [840, 164] width 24 height 9
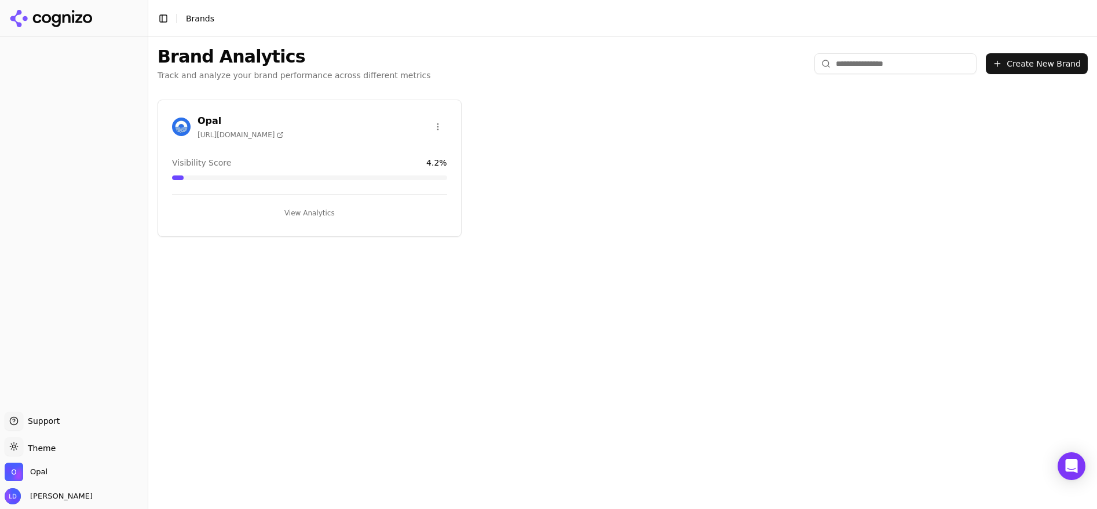
click at [239, 138] on div "Opal [URL][DOMAIN_NAME]" at bounding box center [309, 128] width 303 height 29
click at [302, 217] on button "View Analytics" at bounding box center [309, 213] width 275 height 19
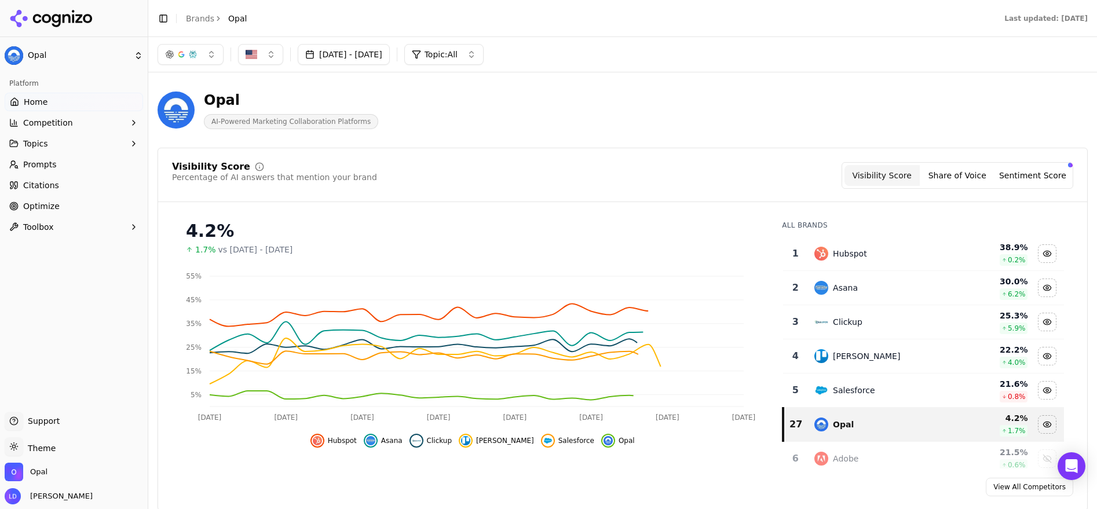
click at [40, 206] on span "Optimize" at bounding box center [41, 206] width 37 height 12
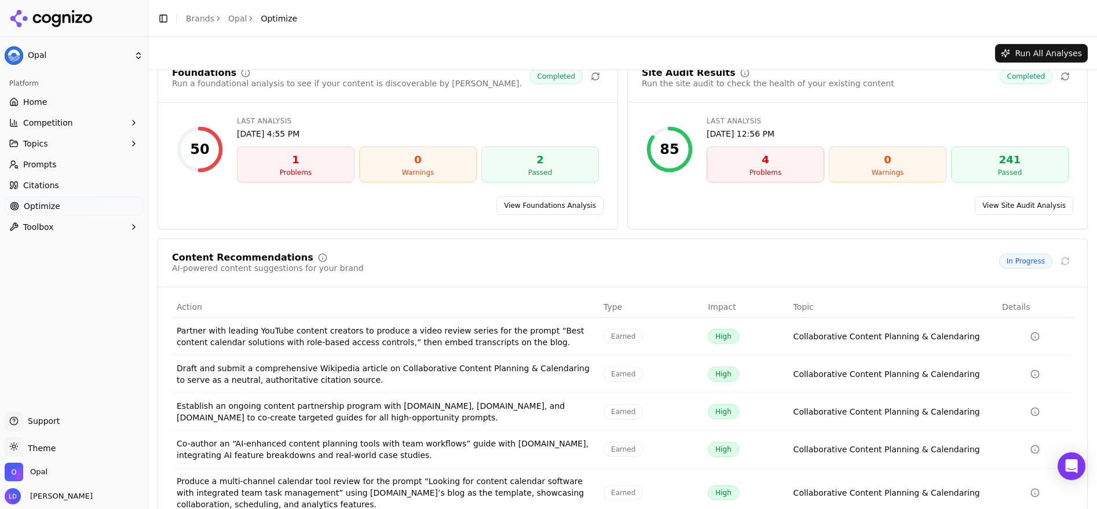
scroll to position [86, 0]
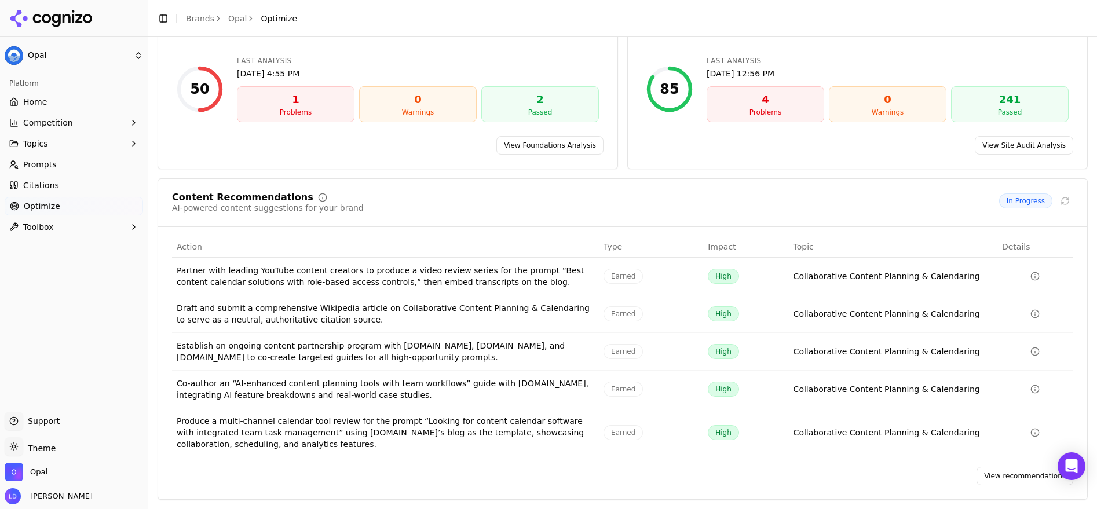
click at [1000, 472] on link "View recommendations" at bounding box center [1025, 476] width 97 height 19
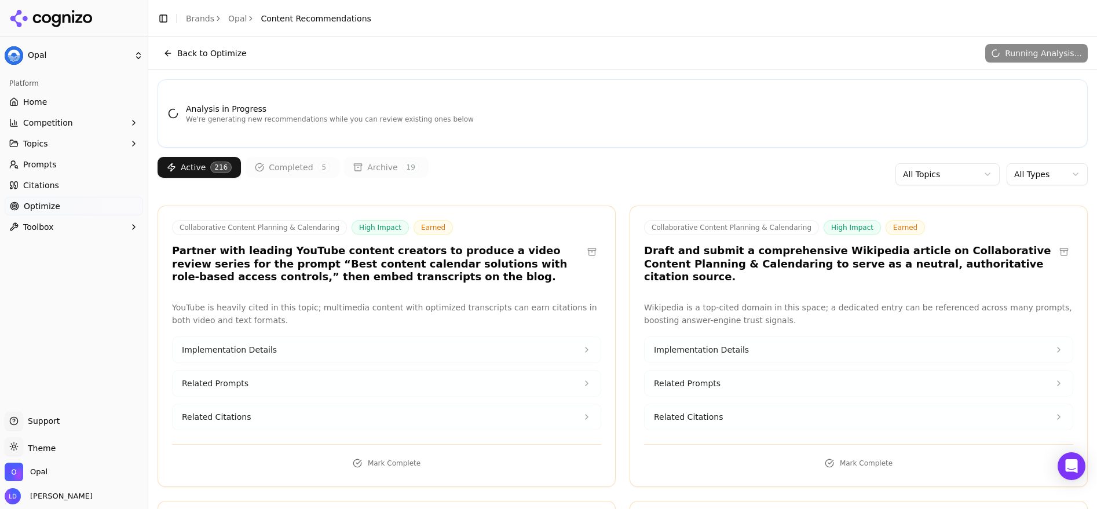
click at [1027, 173] on html "Opal Platform Home Competition Topics Prompts Citations Optimize Toolbox Suppor…" at bounding box center [548, 254] width 1097 height 509
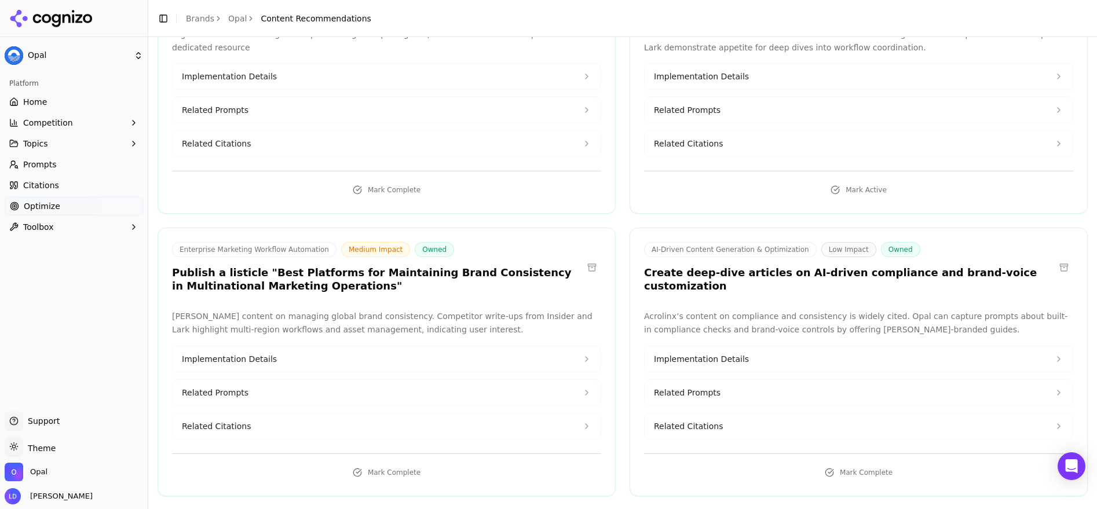
scroll to position [1415, 0]
